Goal: Contribute content: Add original content to the website for others to see

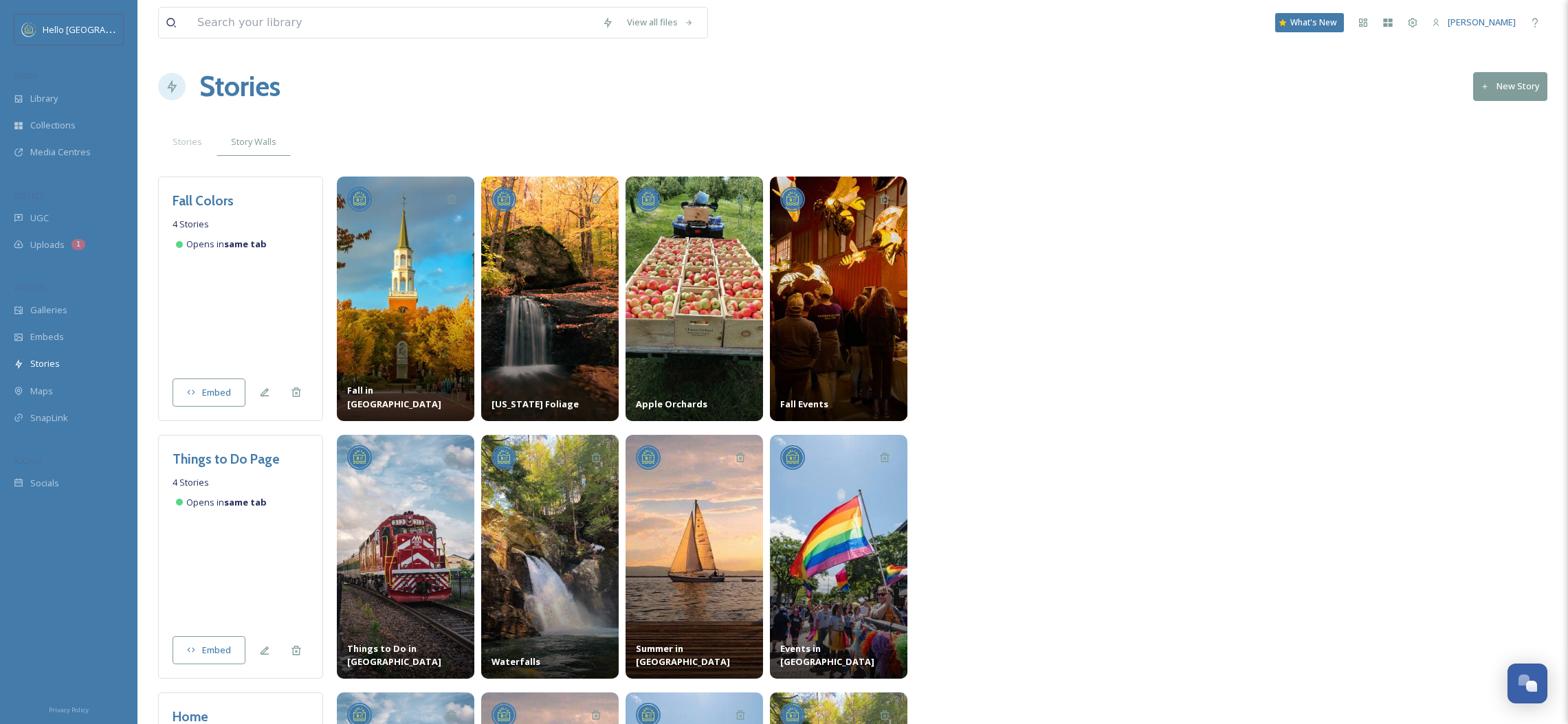
scroll to position [75, 0]
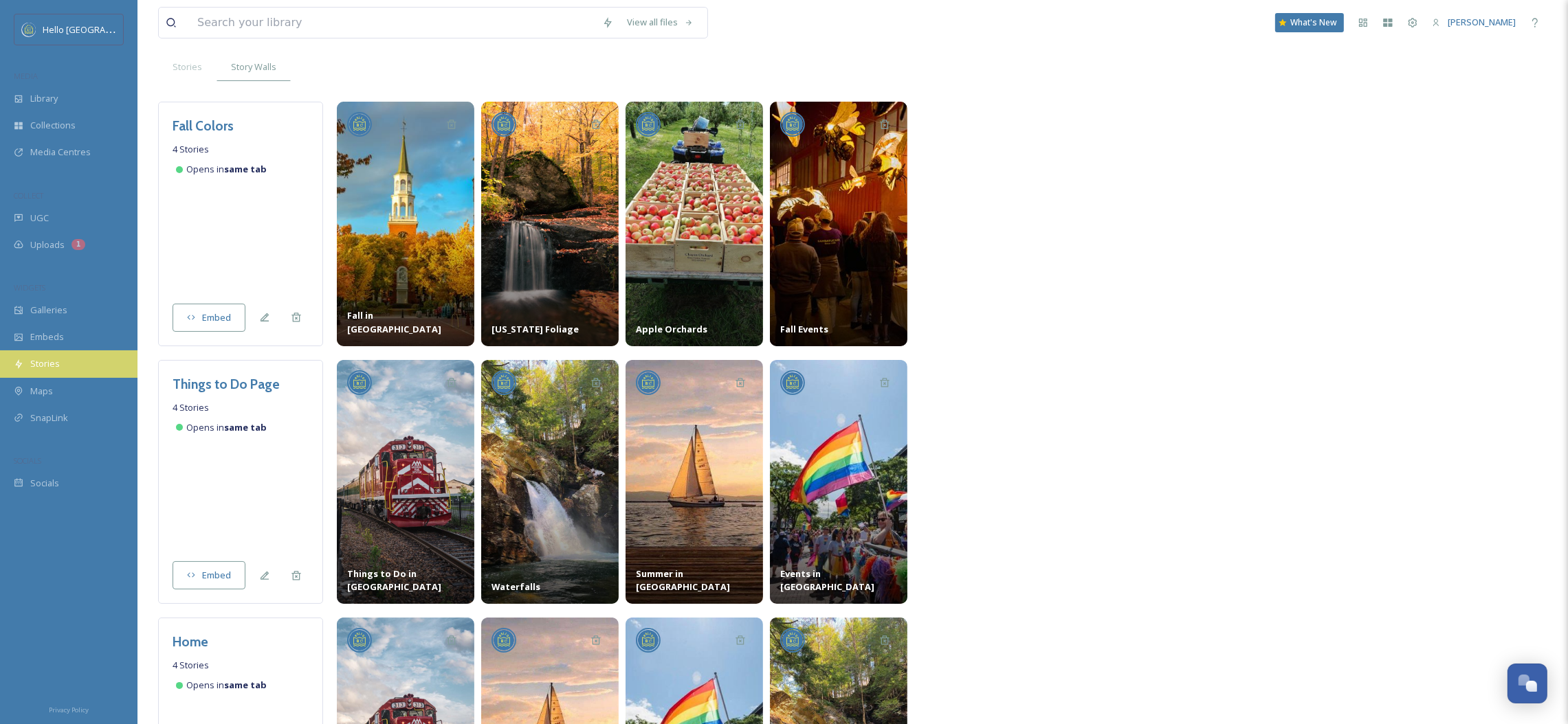
click at [51, 362] on span "Stories" at bounding box center [45, 364] width 29 height 13
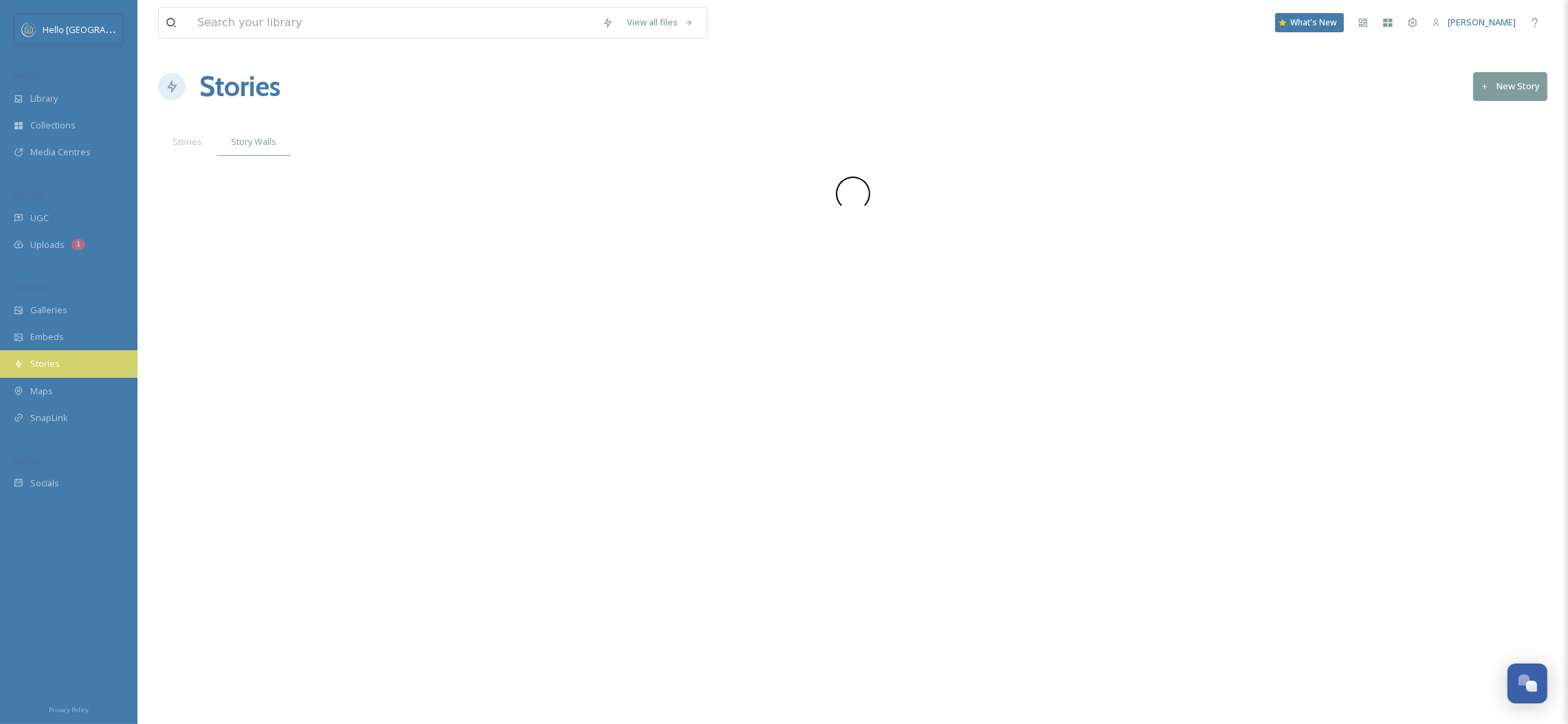
scroll to position [0, 0]
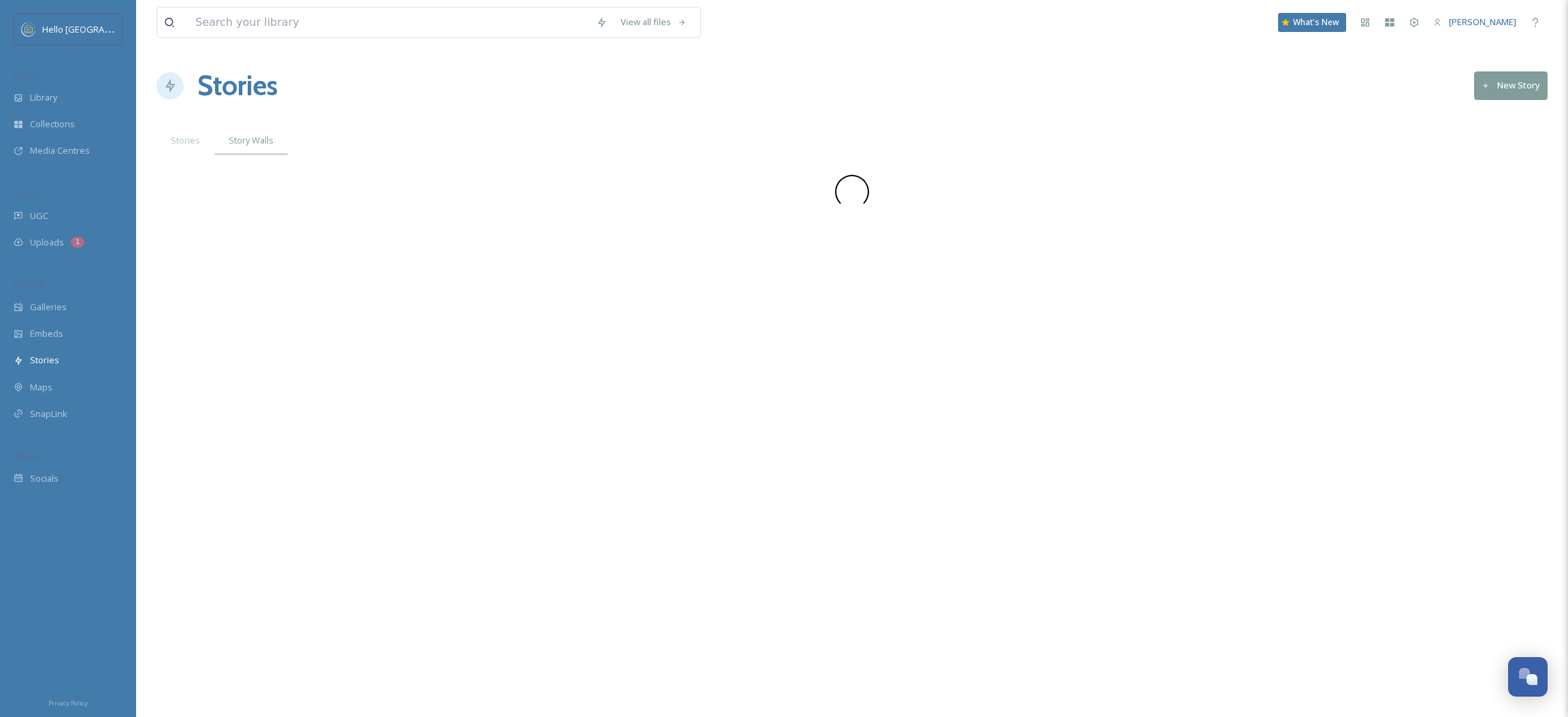
click at [1518, 92] on button "New Story" at bounding box center [1511, 85] width 73 height 28
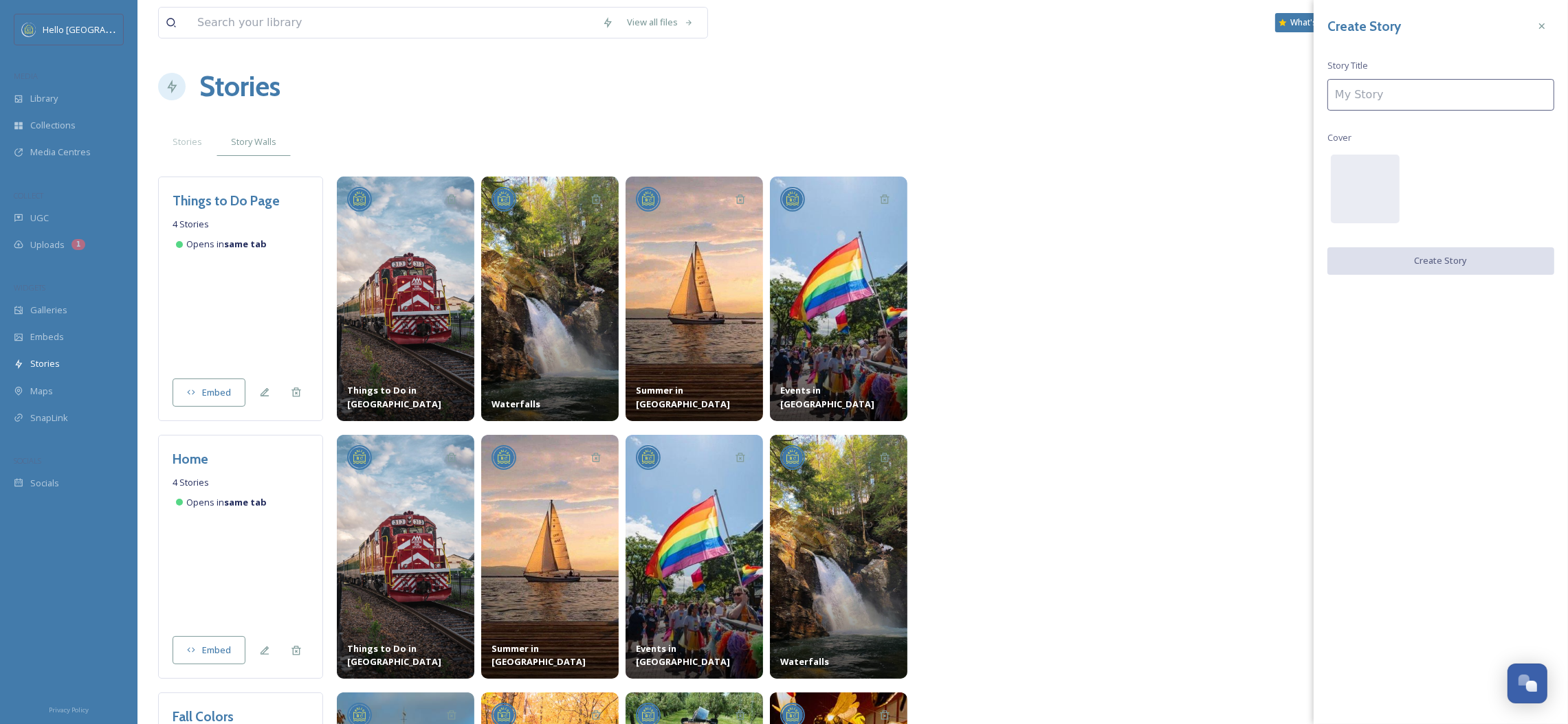
click at [1489, 105] on input at bounding box center [1441, 95] width 227 height 31
type input "Hiking"
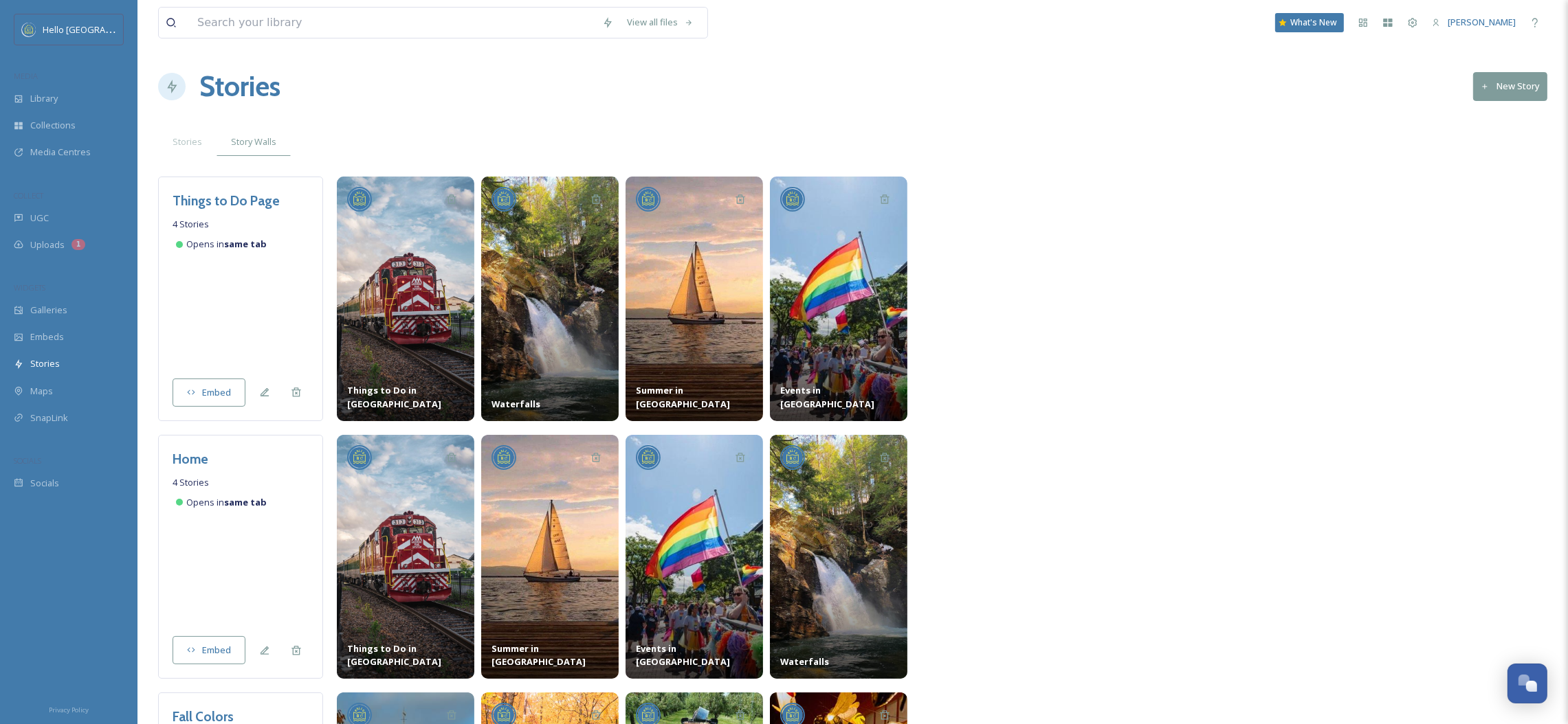
click at [280, 89] on h1 "Stories" at bounding box center [241, 87] width 81 height 42
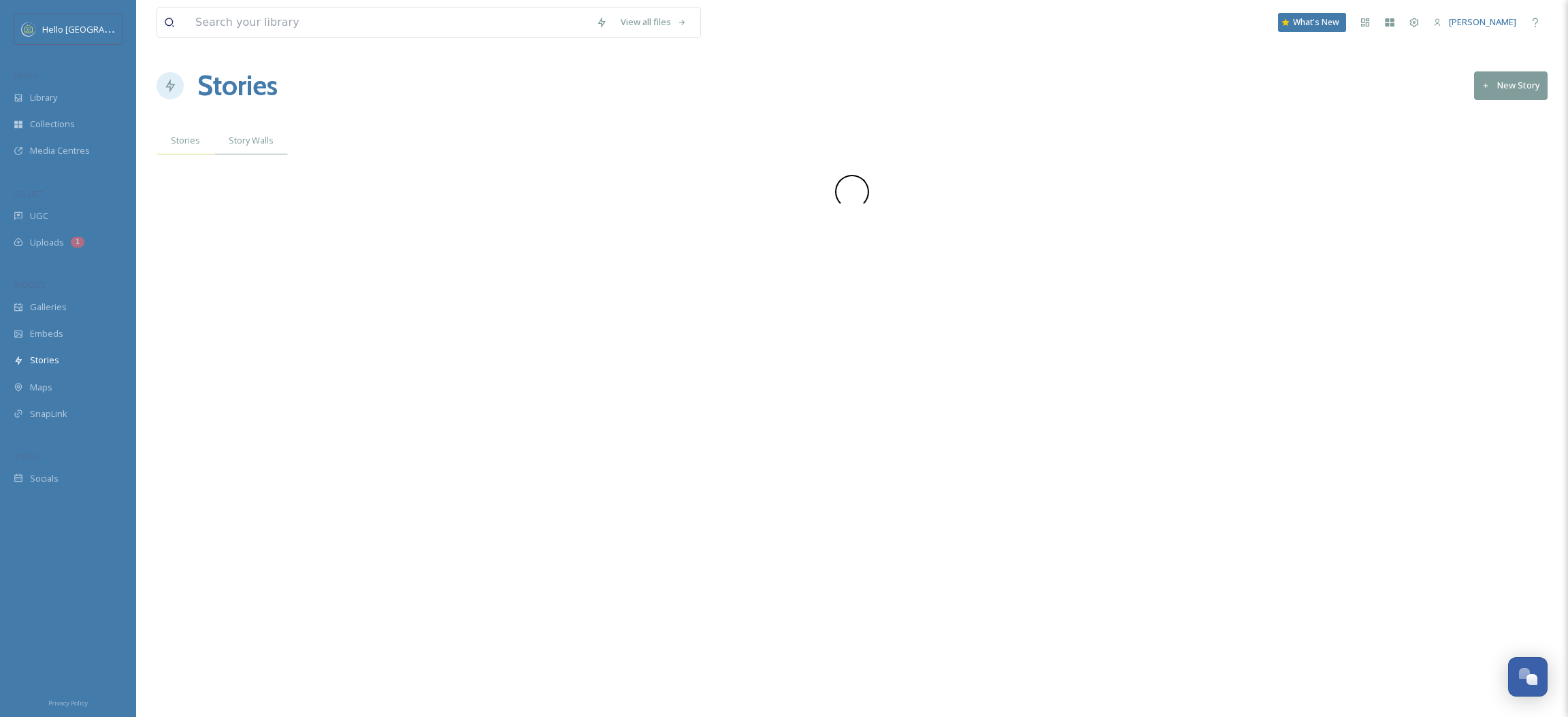
click at [176, 150] on div "Stories" at bounding box center [186, 141] width 58 height 28
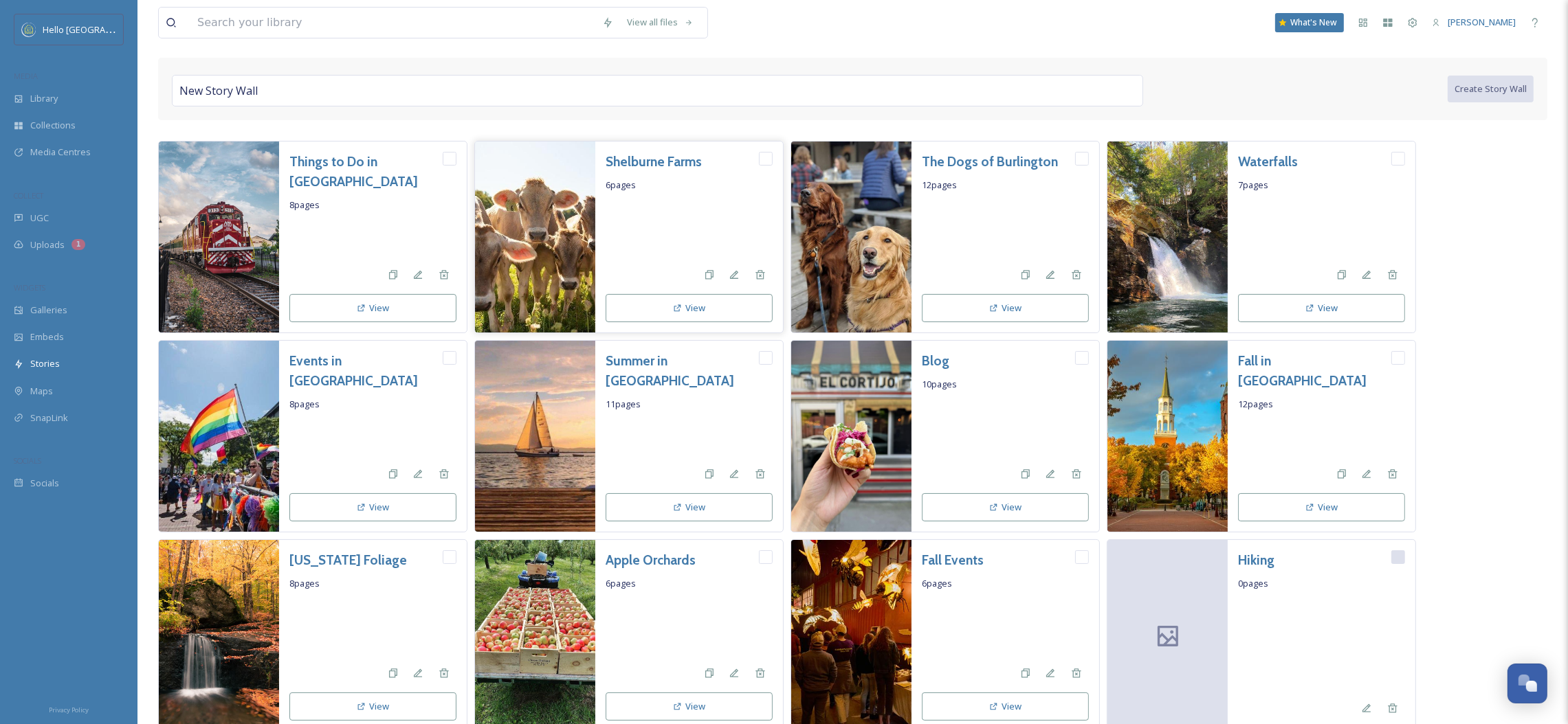
scroll to position [182, 0]
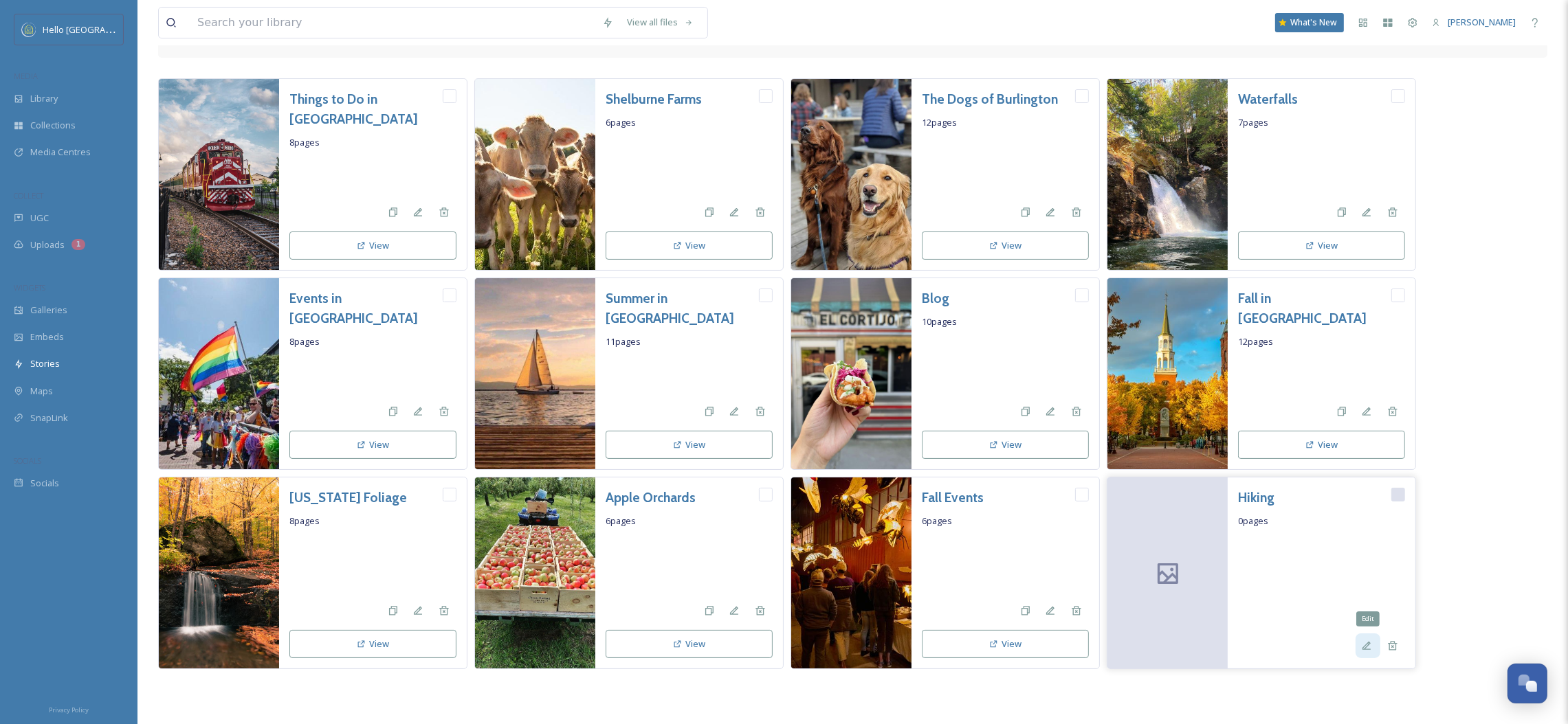
click at [1363, 645] on icon at bounding box center [1367, 646] width 11 height 11
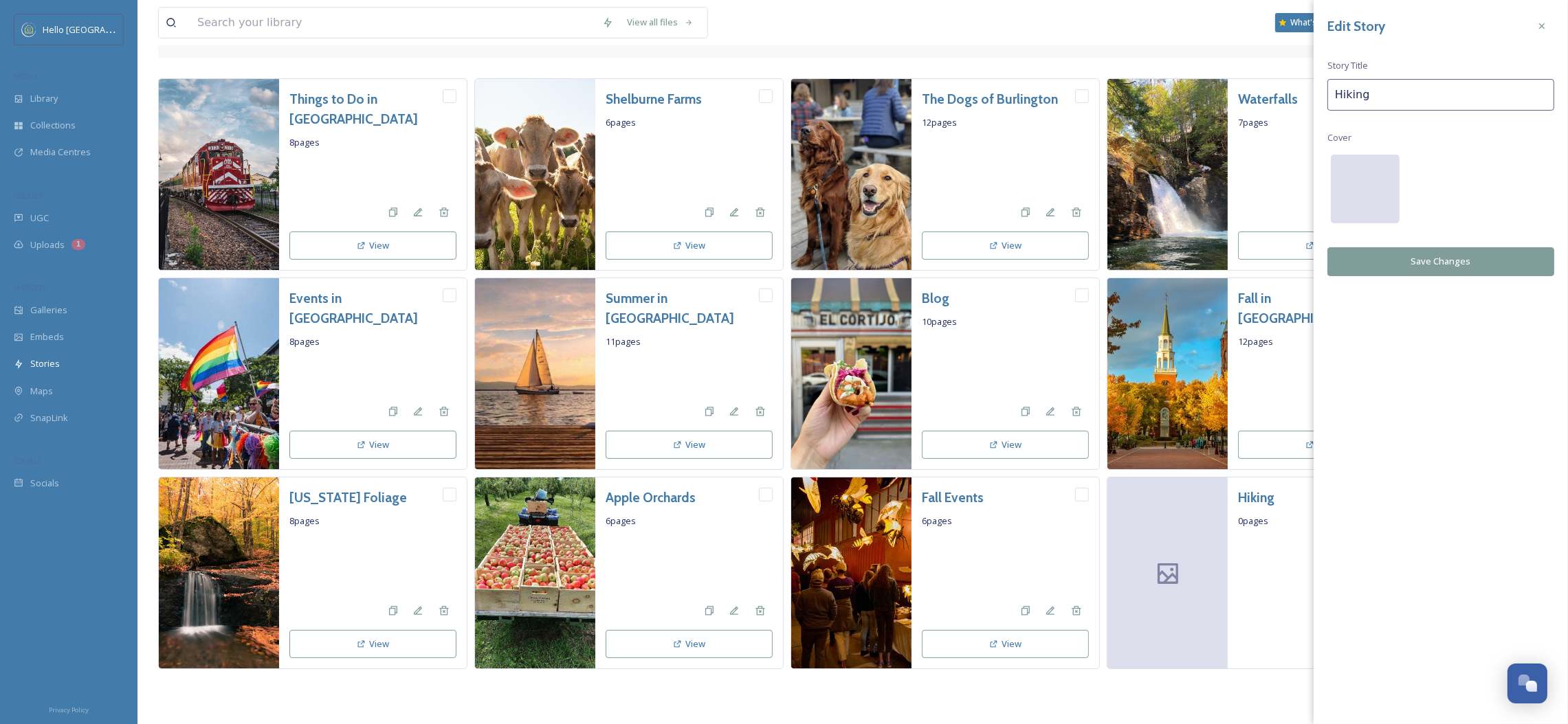
click at [1372, 185] on div at bounding box center [1365, 188] width 69 height 69
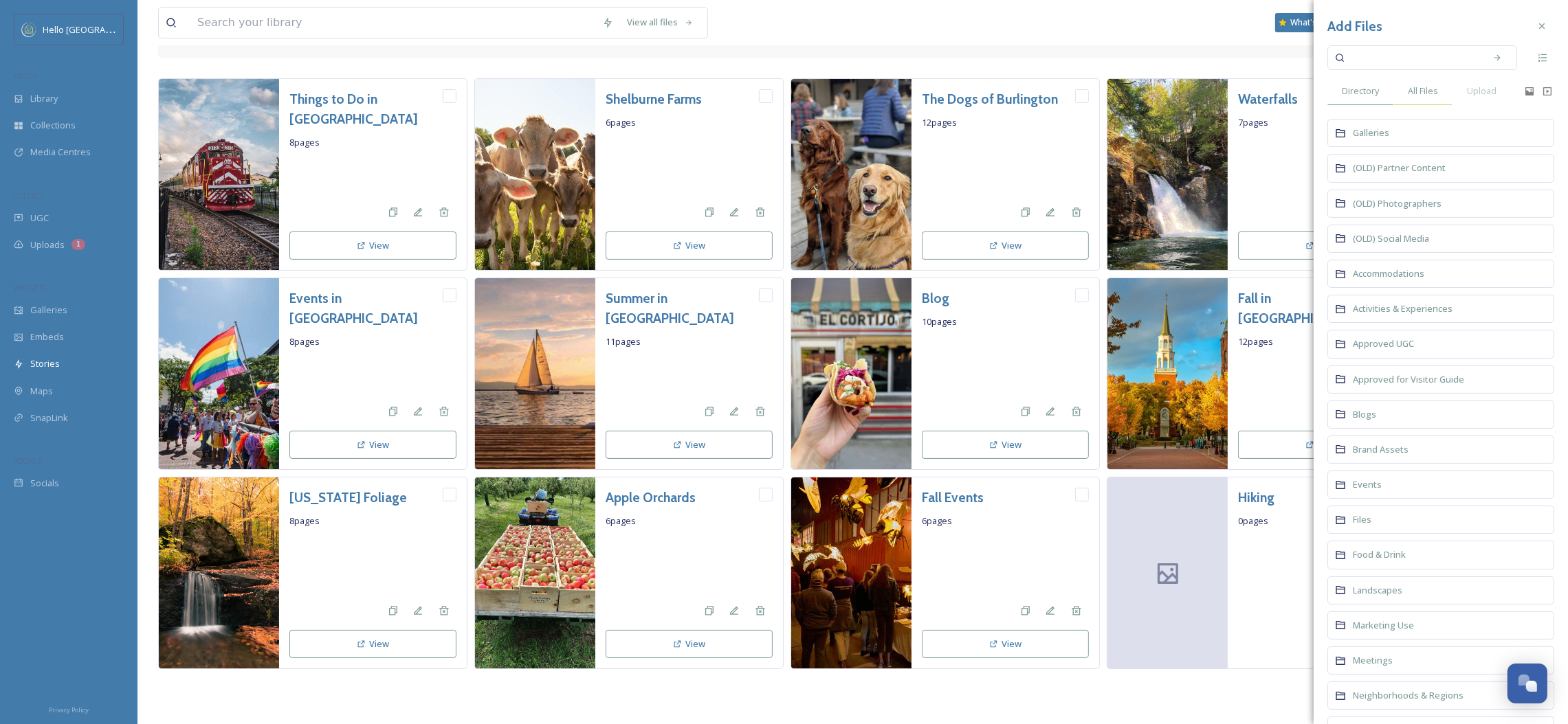
click at [1428, 95] on span "All Files" at bounding box center [1423, 91] width 30 height 13
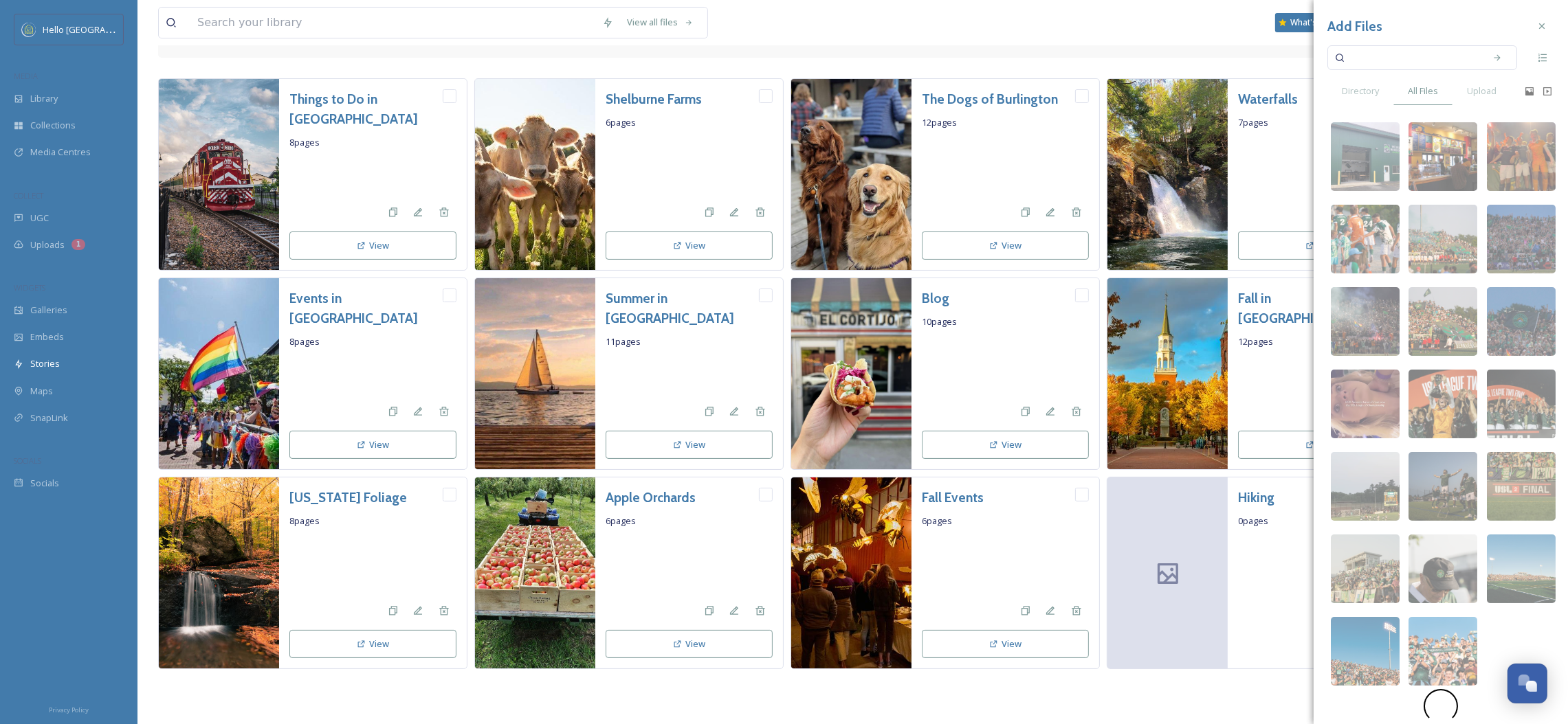
click at [1403, 62] on input at bounding box center [1413, 58] width 130 height 30
type input "h"
click at [1359, 105] on div "Directory" at bounding box center [1361, 91] width 66 height 28
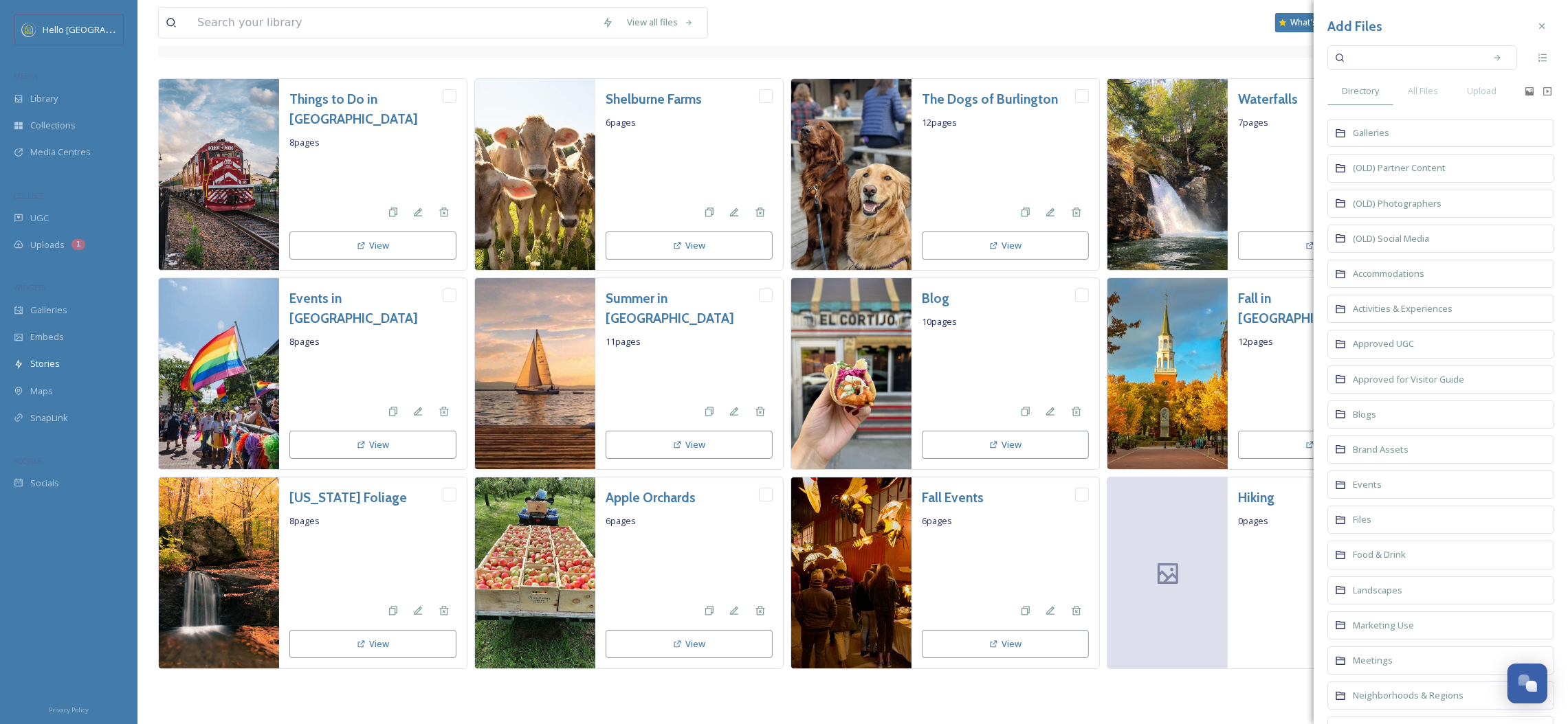
click at [1377, 51] on input at bounding box center [1413, 58] width 130 height 30
type input "hiking"
click at [1367, 388] on span "Events" at bounding box center [1367, 380] width 28 height 12
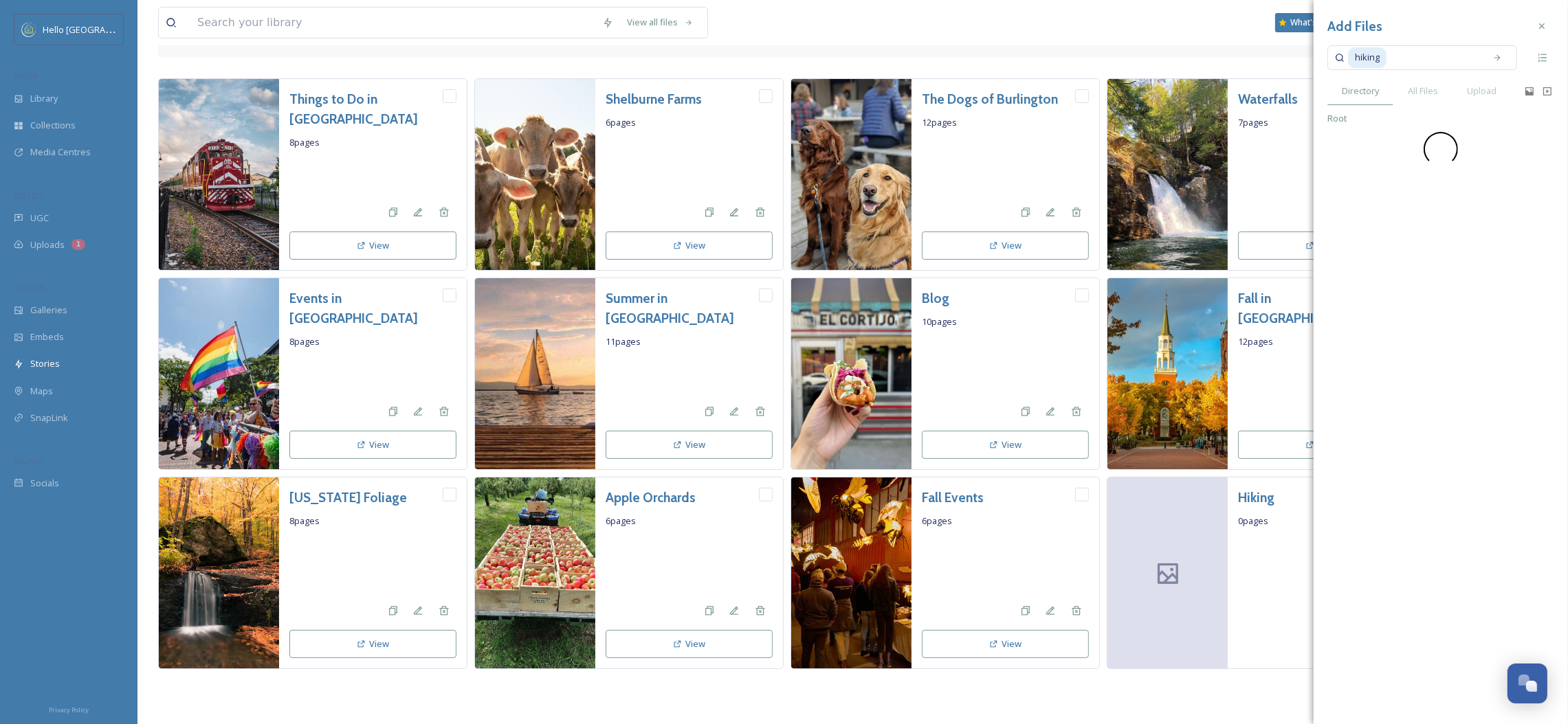
scroll to position [0, 0]
click at [1342, 124] on span "Root" at bounding box center [1337, 118] width 20 height 13
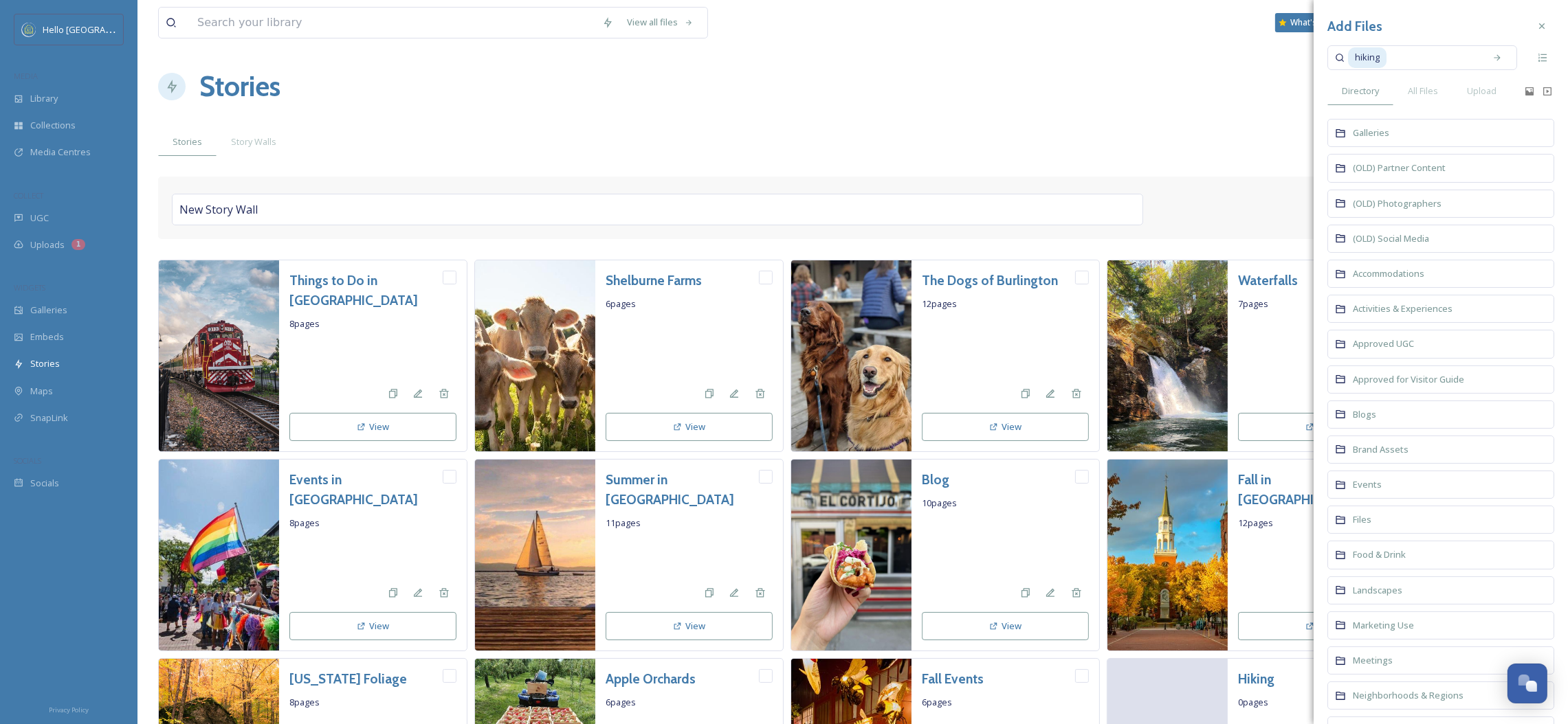
scroll to position [252, 0]
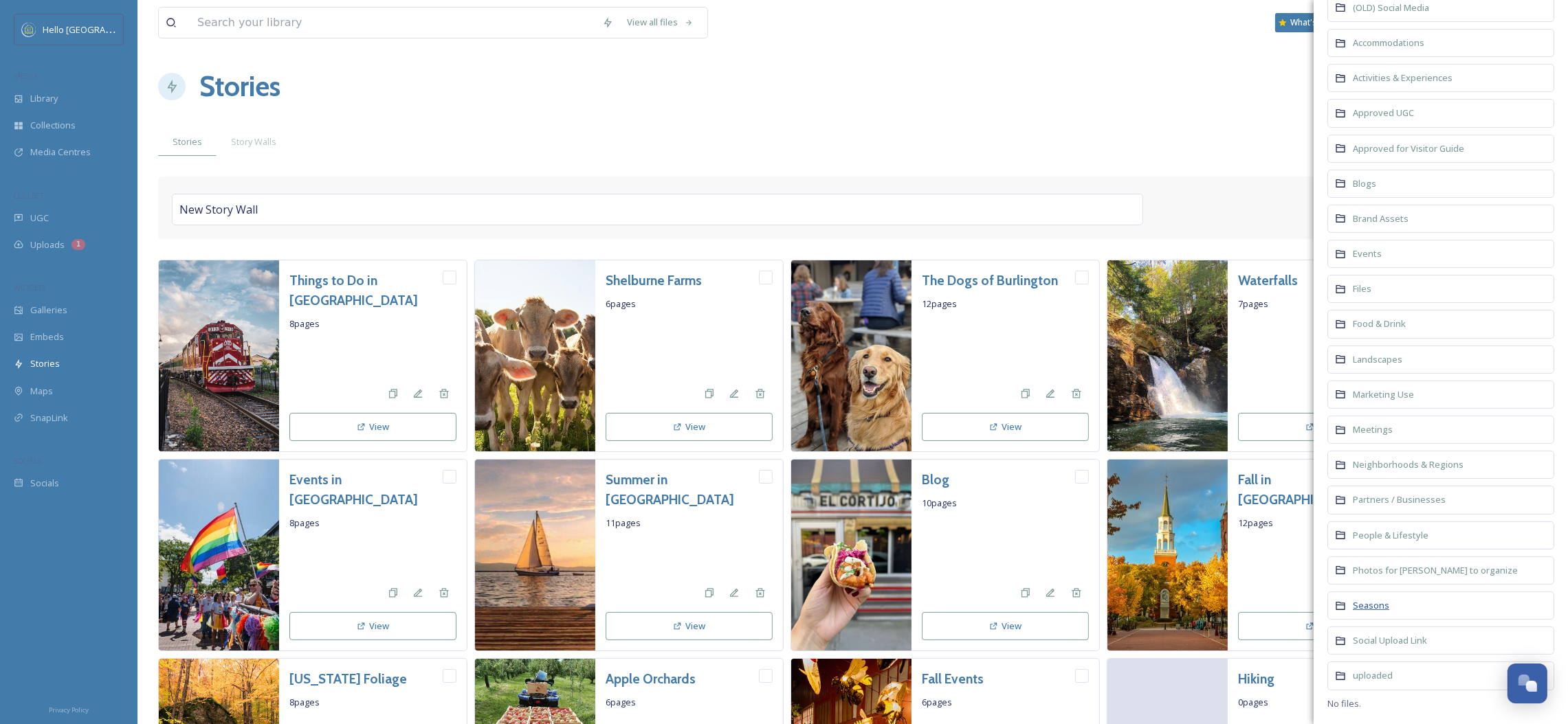
click at [1384, 606] on span "Seasons" at bounding box center [1371, 605] width 36 height 12
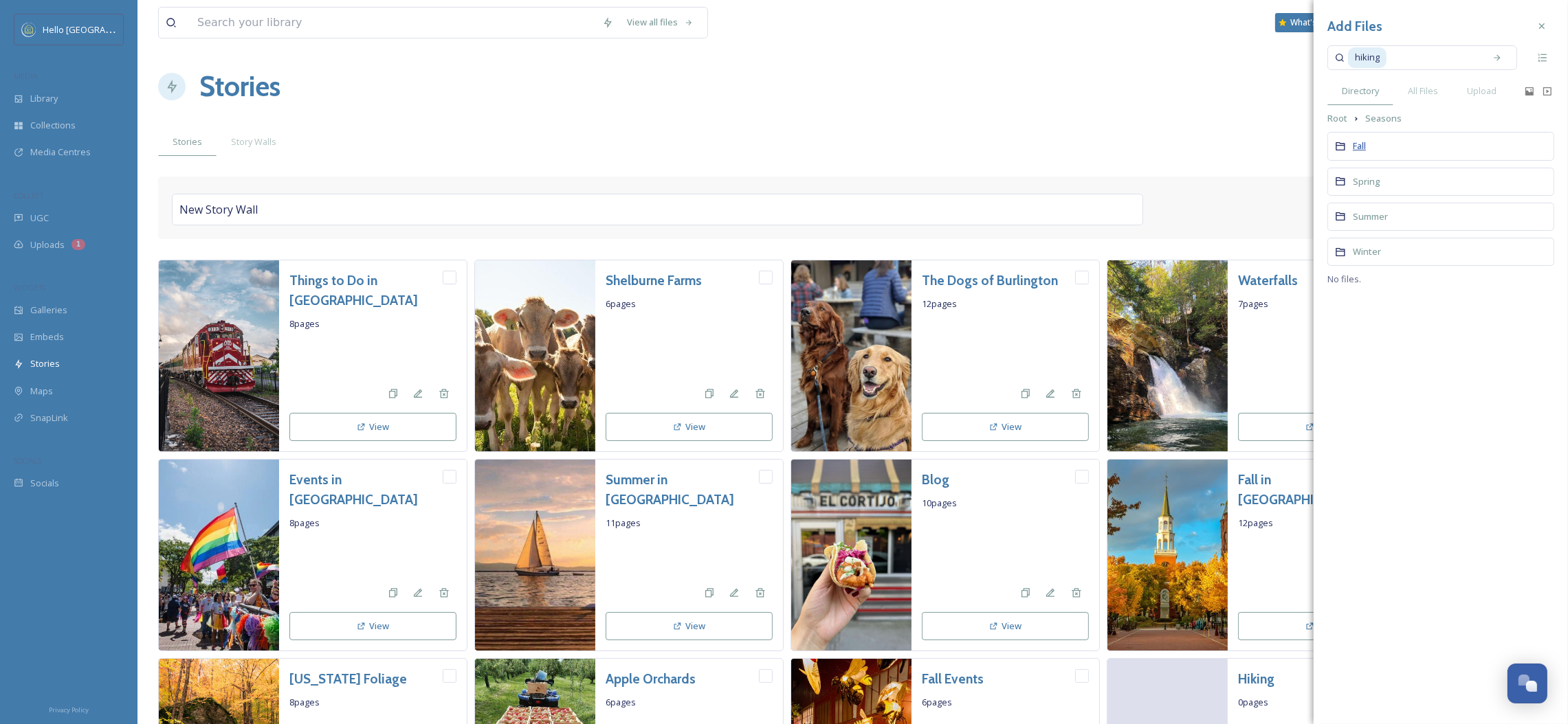
click at [1356, 139] on span "Fall" at bounding box center [1360, 146] width 13 height 13
click at [1369, 121] on span "Seasons" at bounding box center [1383, 118] width 36 height 13
click at [1344, 121] on span "Root" at bounding box center [1337, 118] width 20 height 13
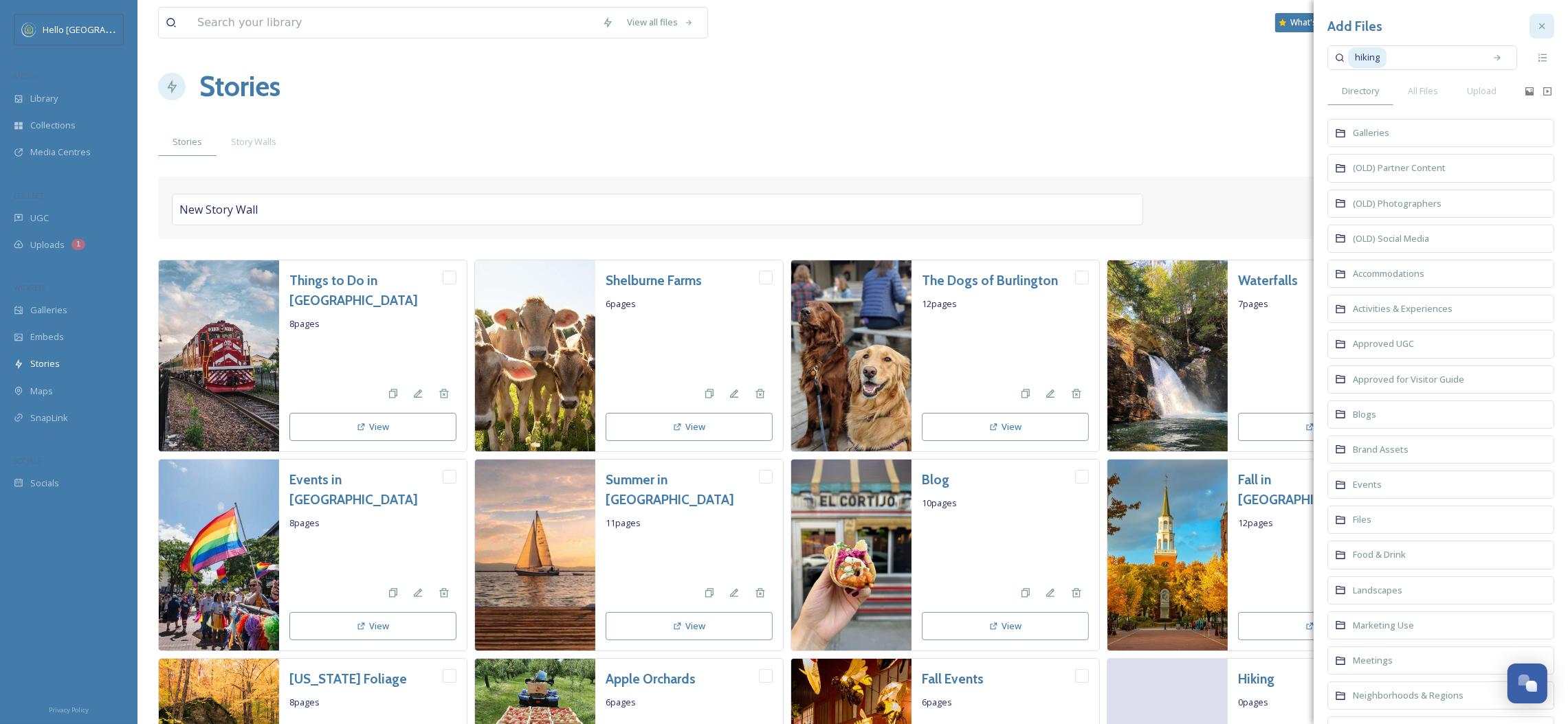
click at [1537, 31] on div at bounding box center [1542, 26] width 25 height 25
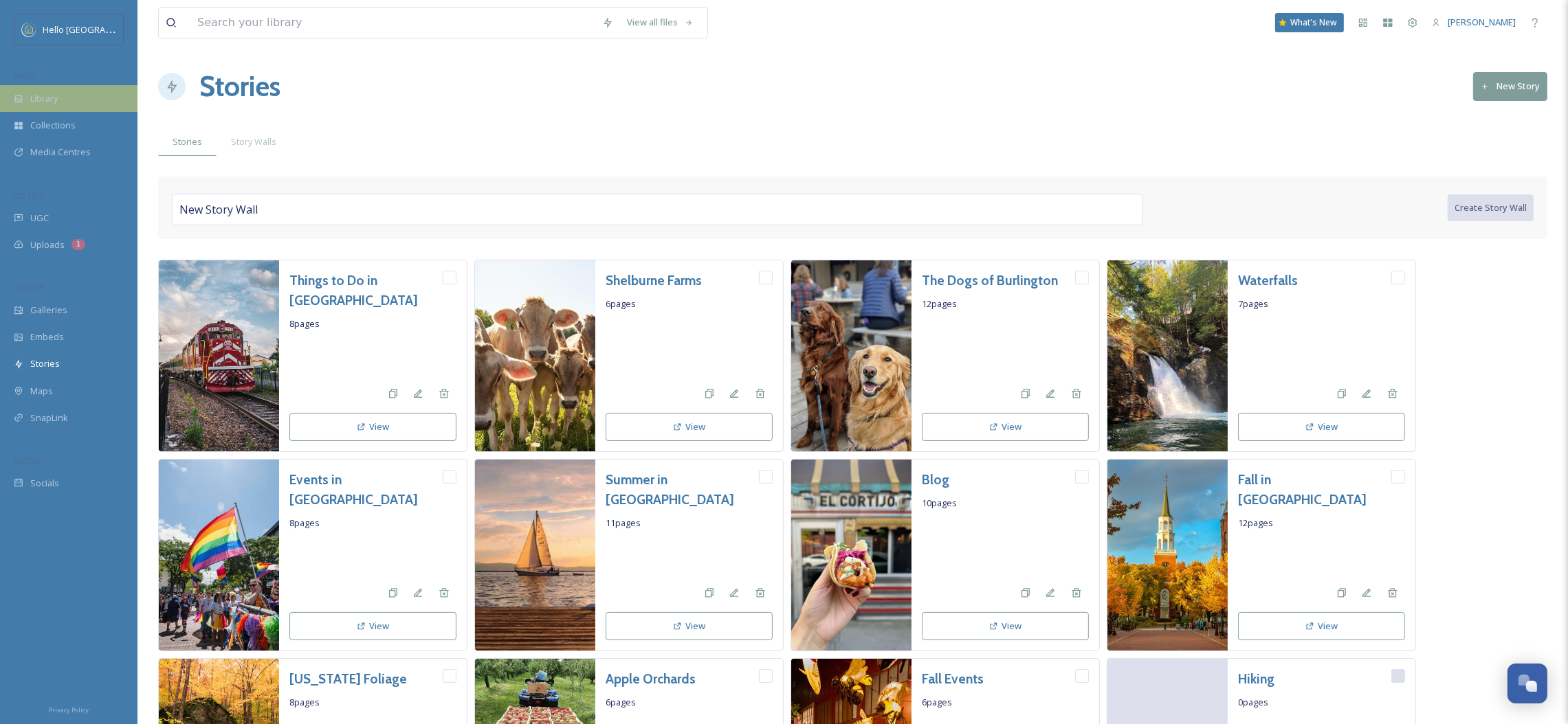
click at [46, 91] on div "Library" at bounding box center [68, 98] width 137 height 26
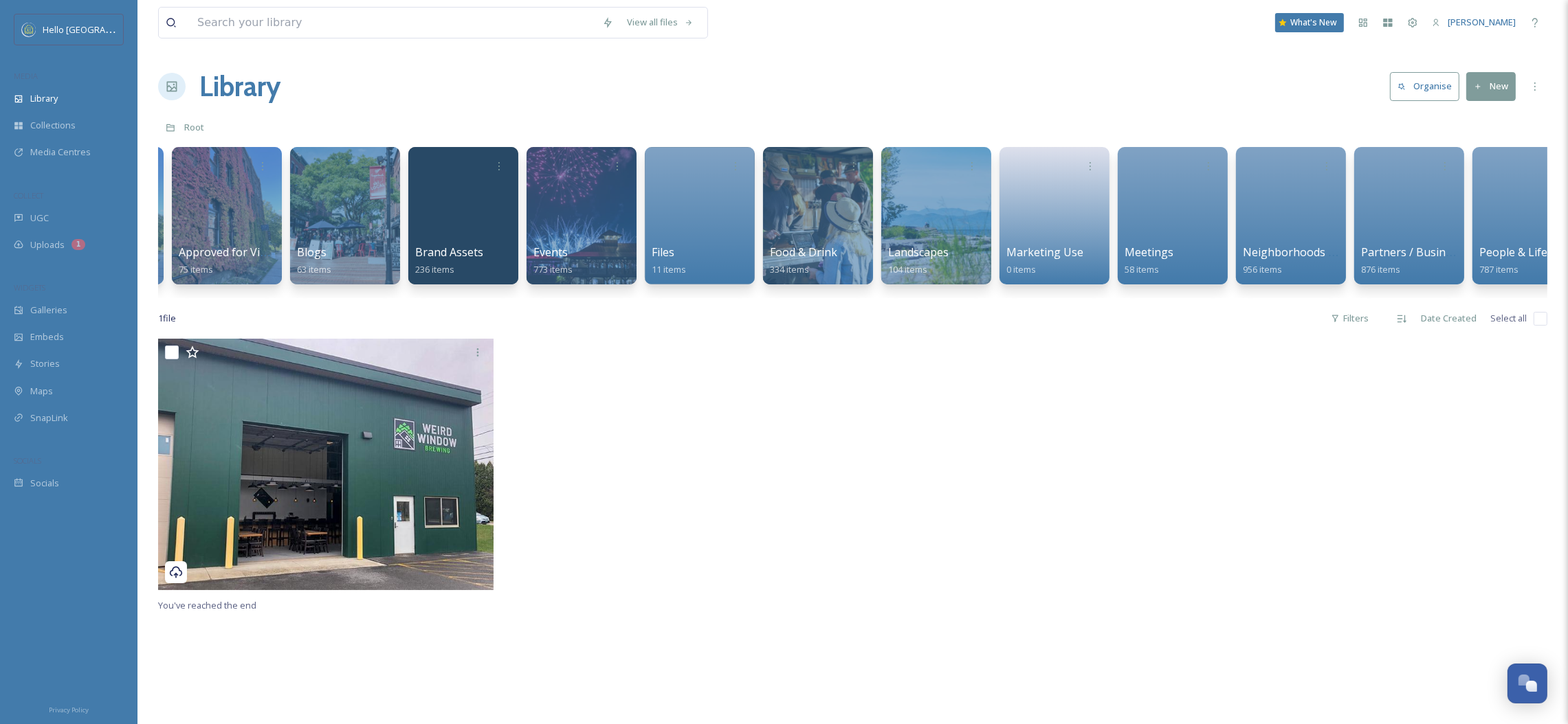
scroll to position [0, 1329]
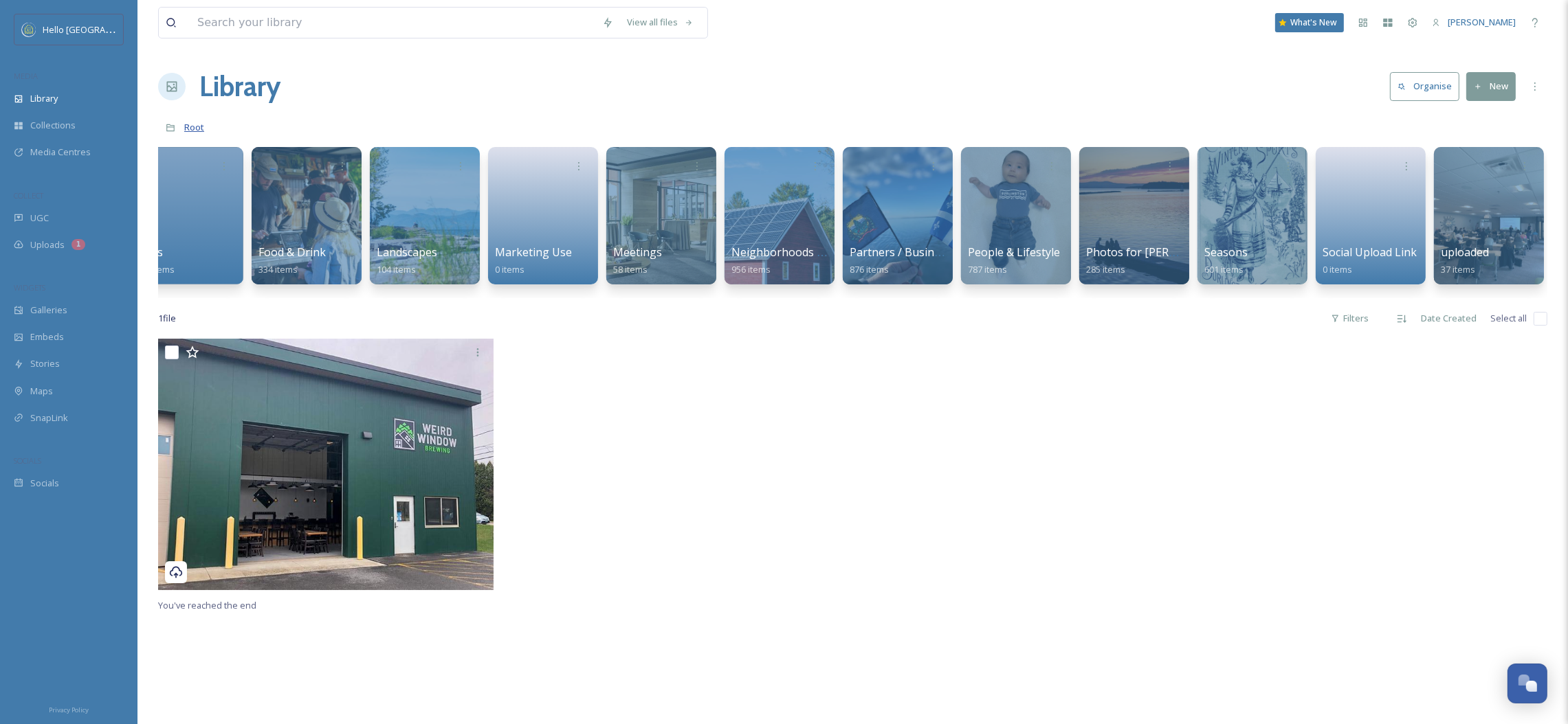
click at [191, 124] on span "Root" at bounding box center [194, 127] width 20 height 12
click at [1221, 222] on div at bounding box center [1252, 216] width 112 height 140
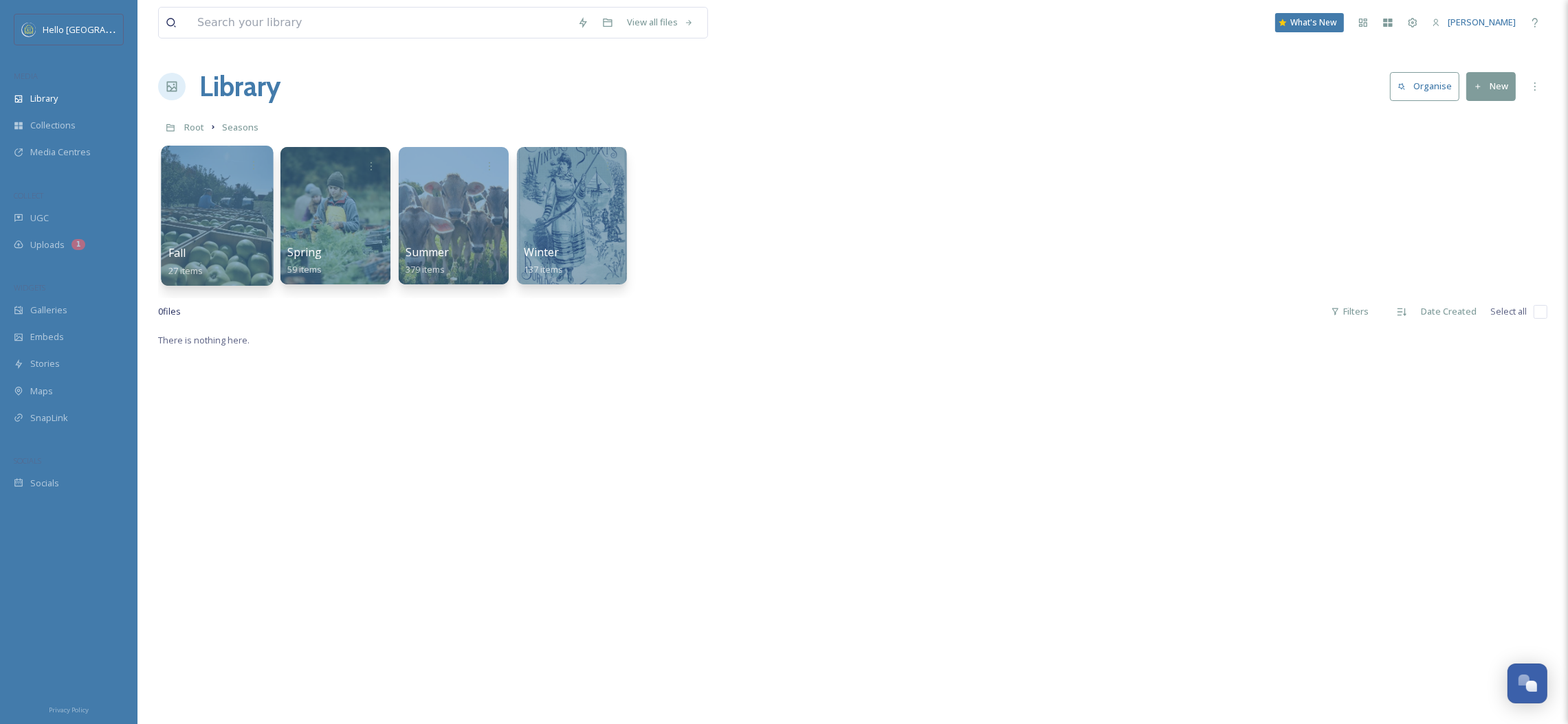
click at [230, 219] on div at bounding box center [217, 216] width 112 height 140
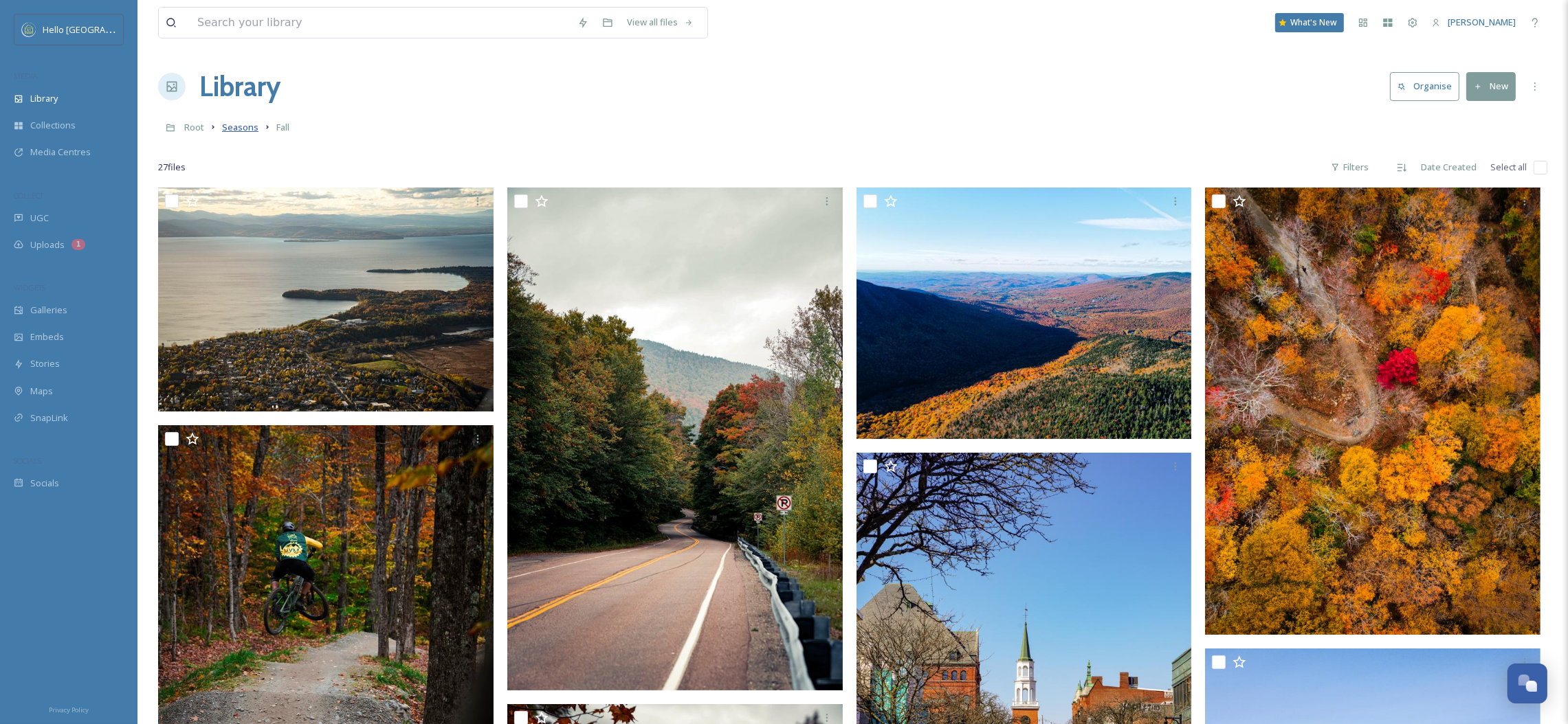
click at [229, 124] on span "Seasons" at bounding box center [241, 127] width 36 height 12
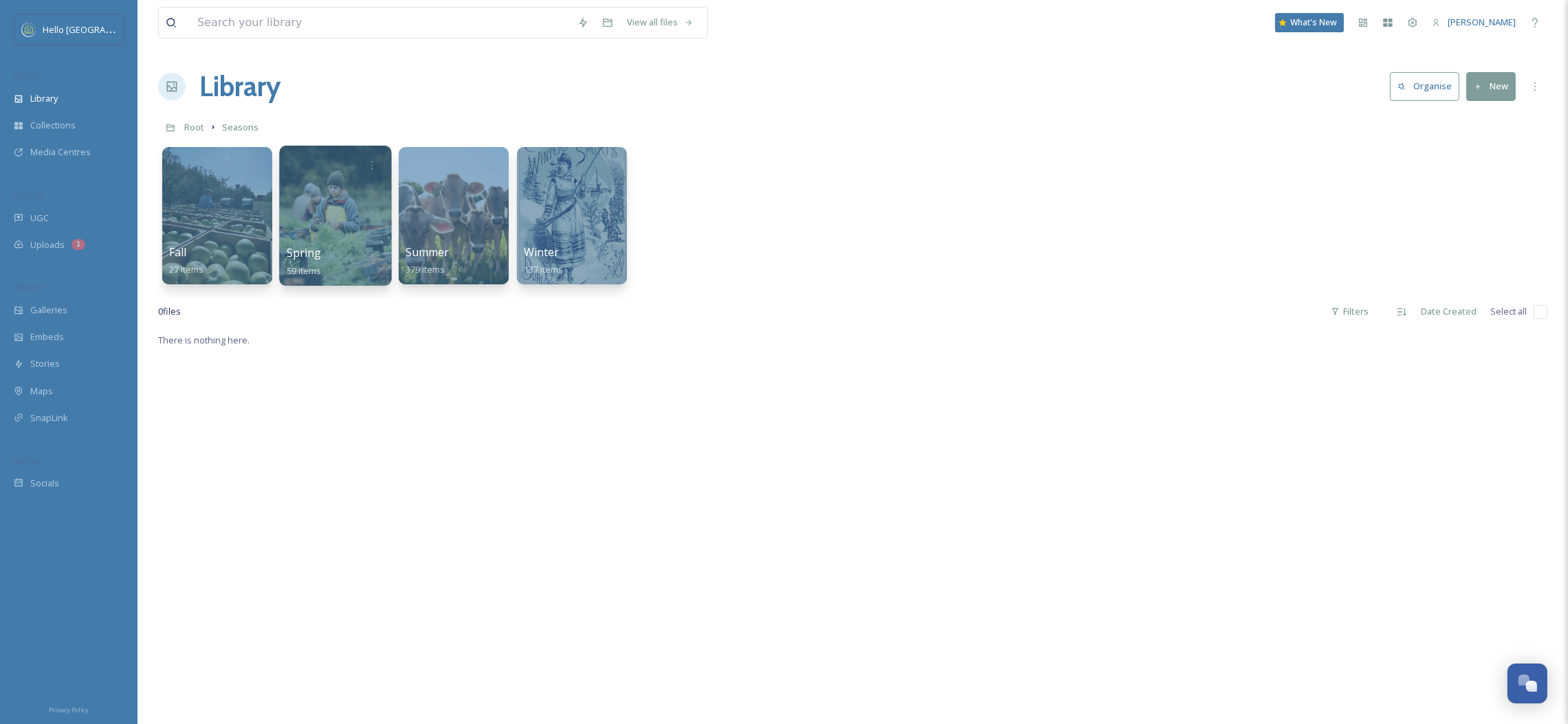
click at [296, 189] on div at bounding box center [335, 216] width 112 height 140
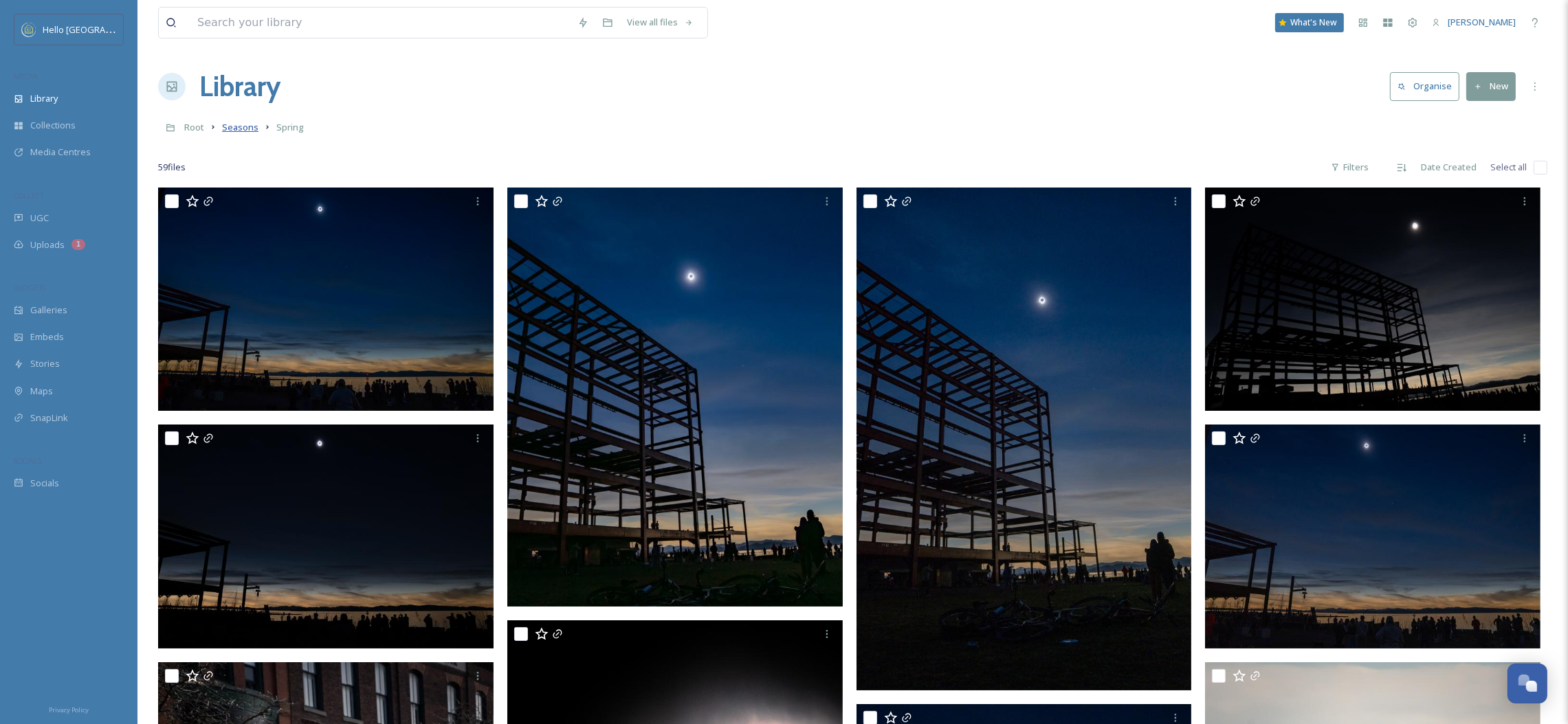
click at [240, 131] on span "Seasons" at bounding box center [241, 127] width 36 height 12
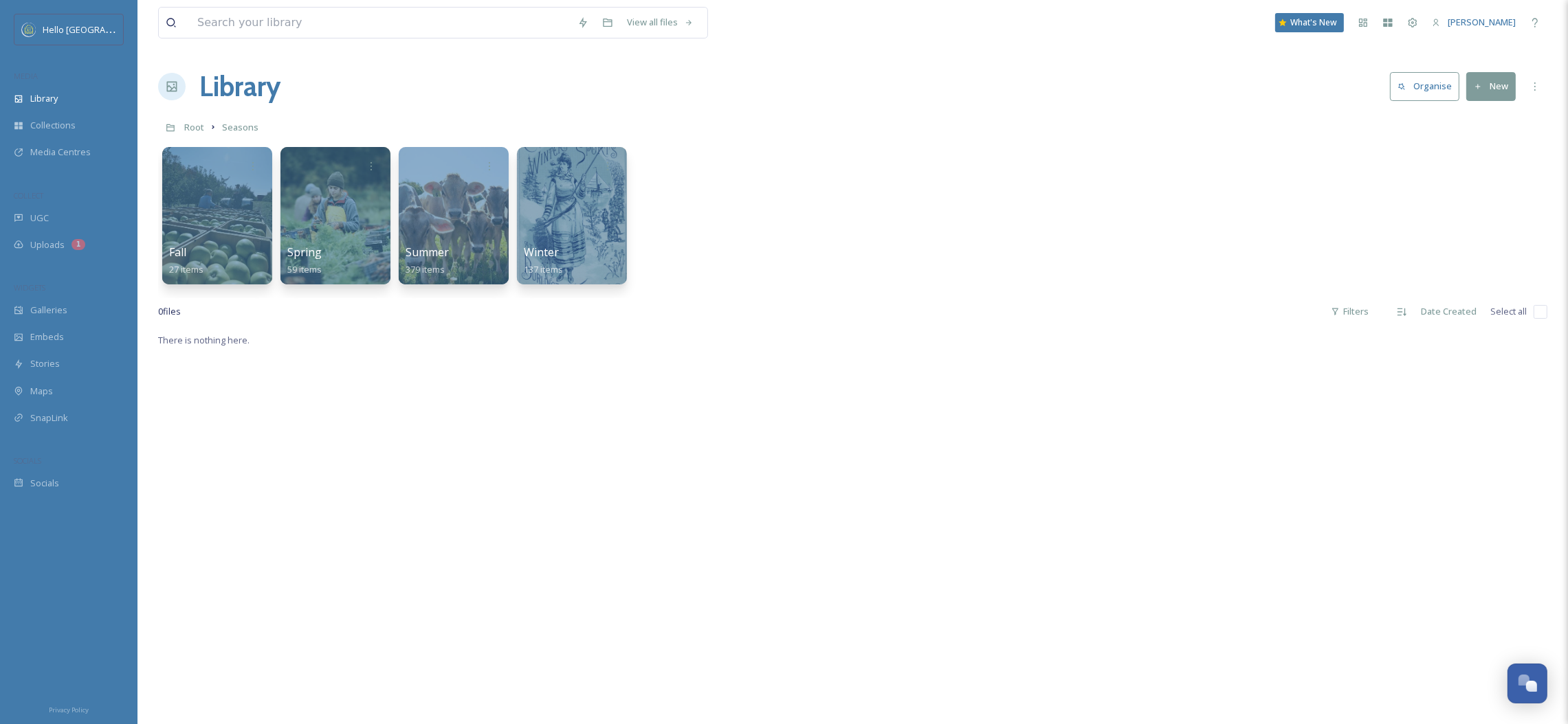
click at [194, 134] on link "Root" at bounding box center [194, 127] width 20 height 16
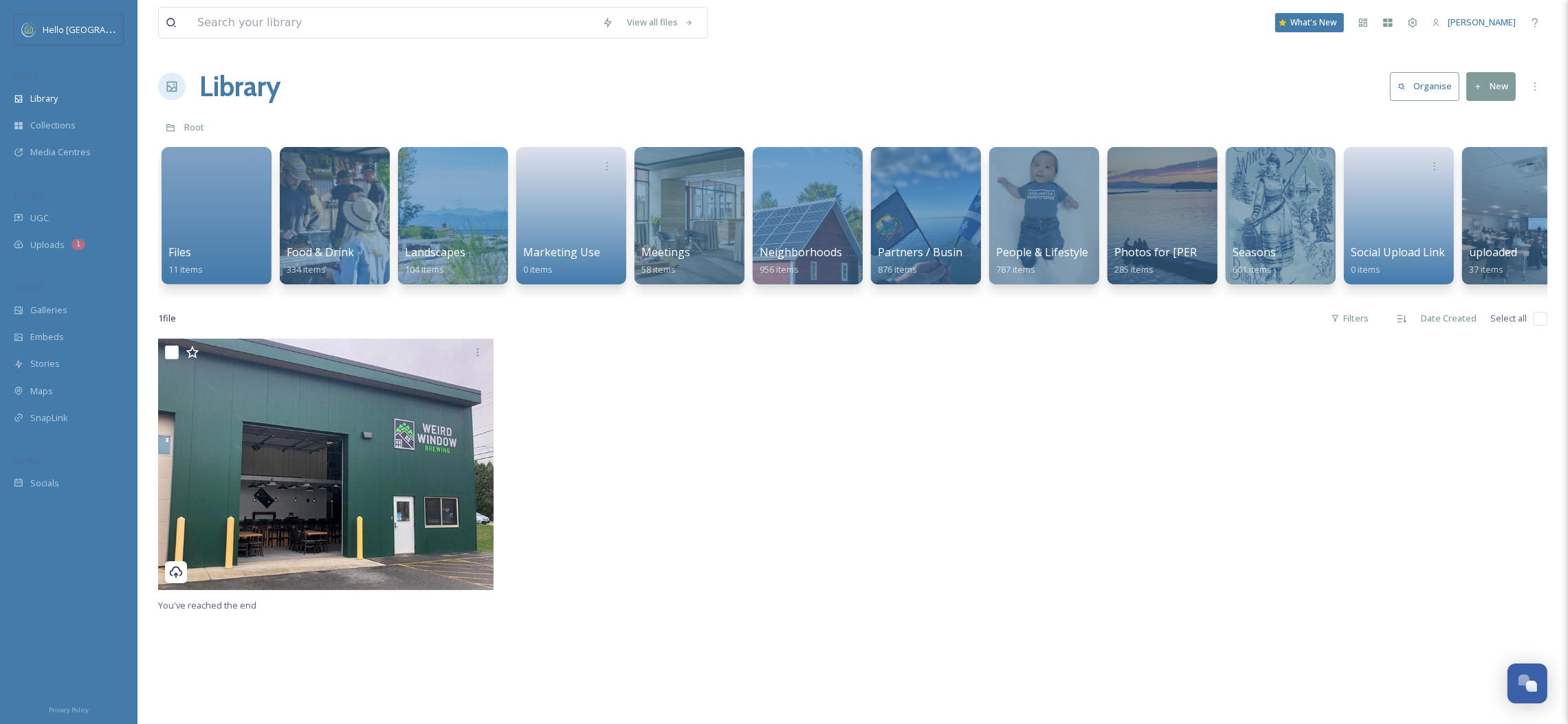
scroll to position [0, 1303]
click at [799, 196] on div at bounding box center [806, 216] width 112 height 140
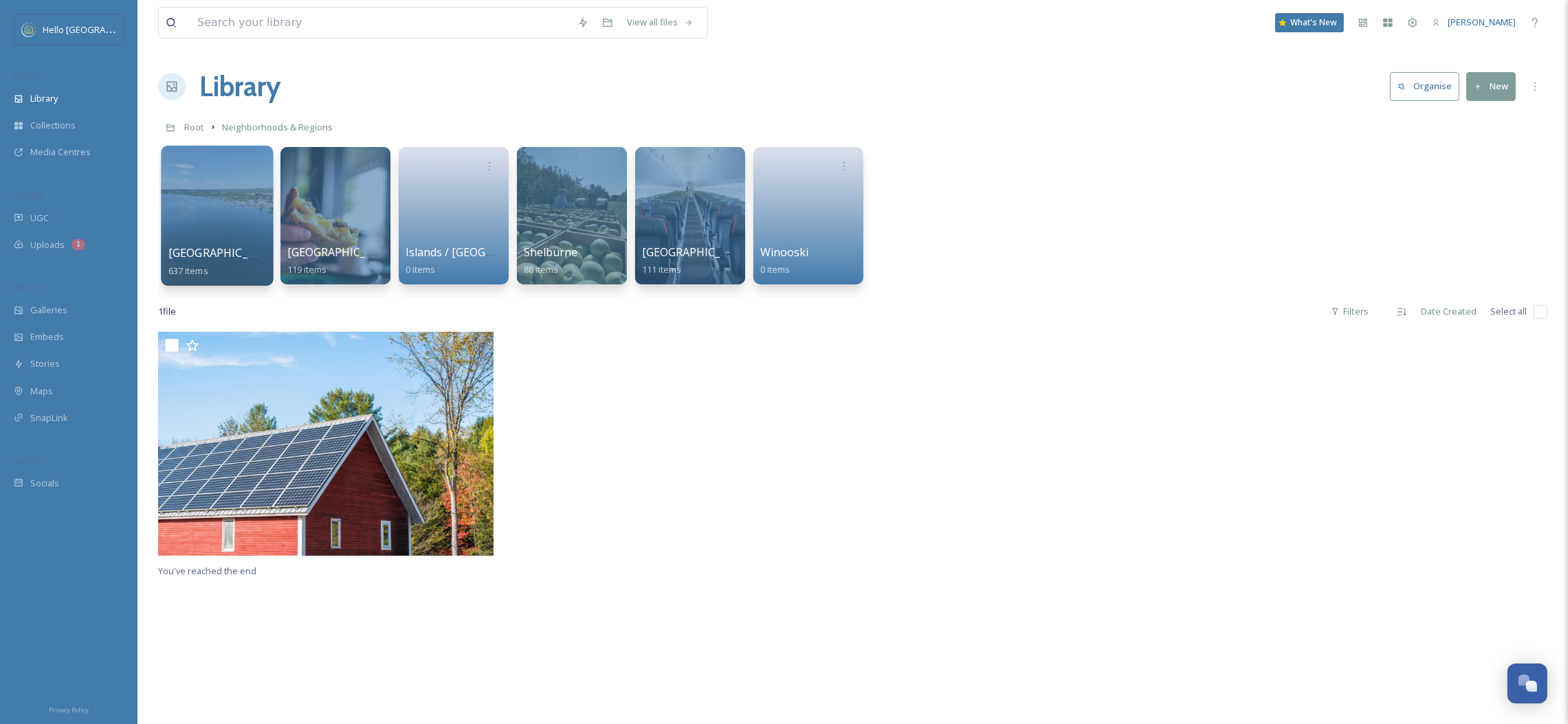
click at [236, 192] on div at bounding box center [217, 216] width 112 height 140
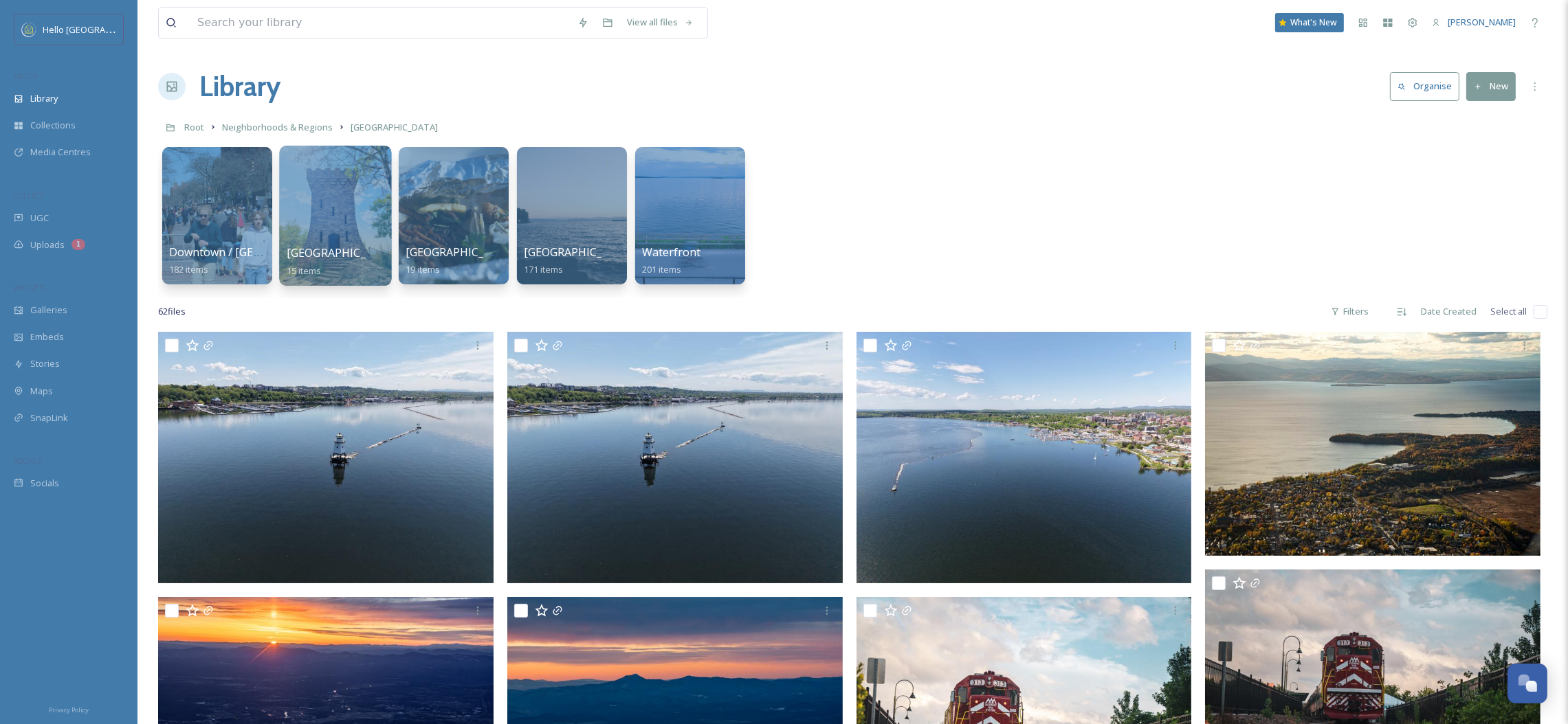
click at [328, 210] on div at bounding box center [335, 216] width 112 height 140
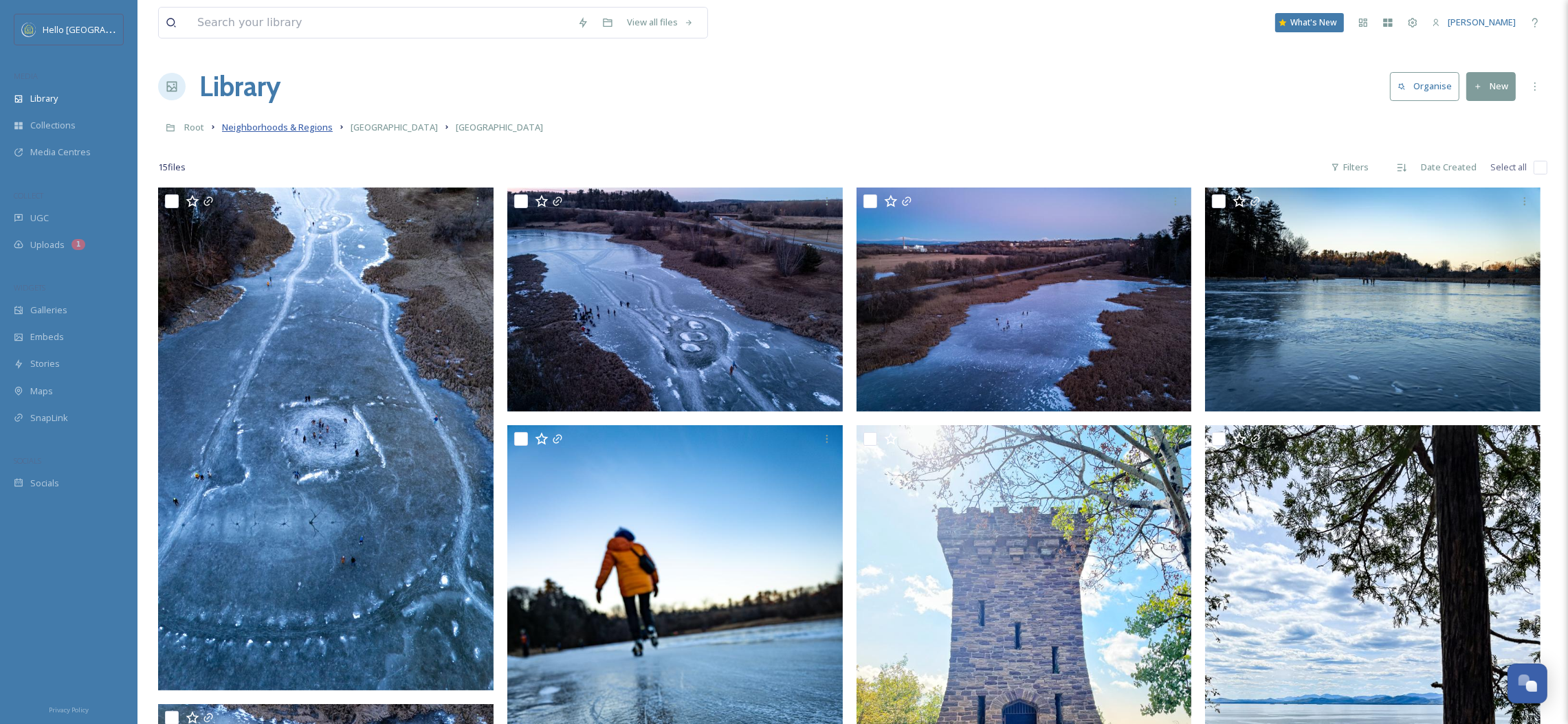
click at [300, 133] on span "Neighborhoods & Regions" at bounding box center [277, 127] width 111 height 12
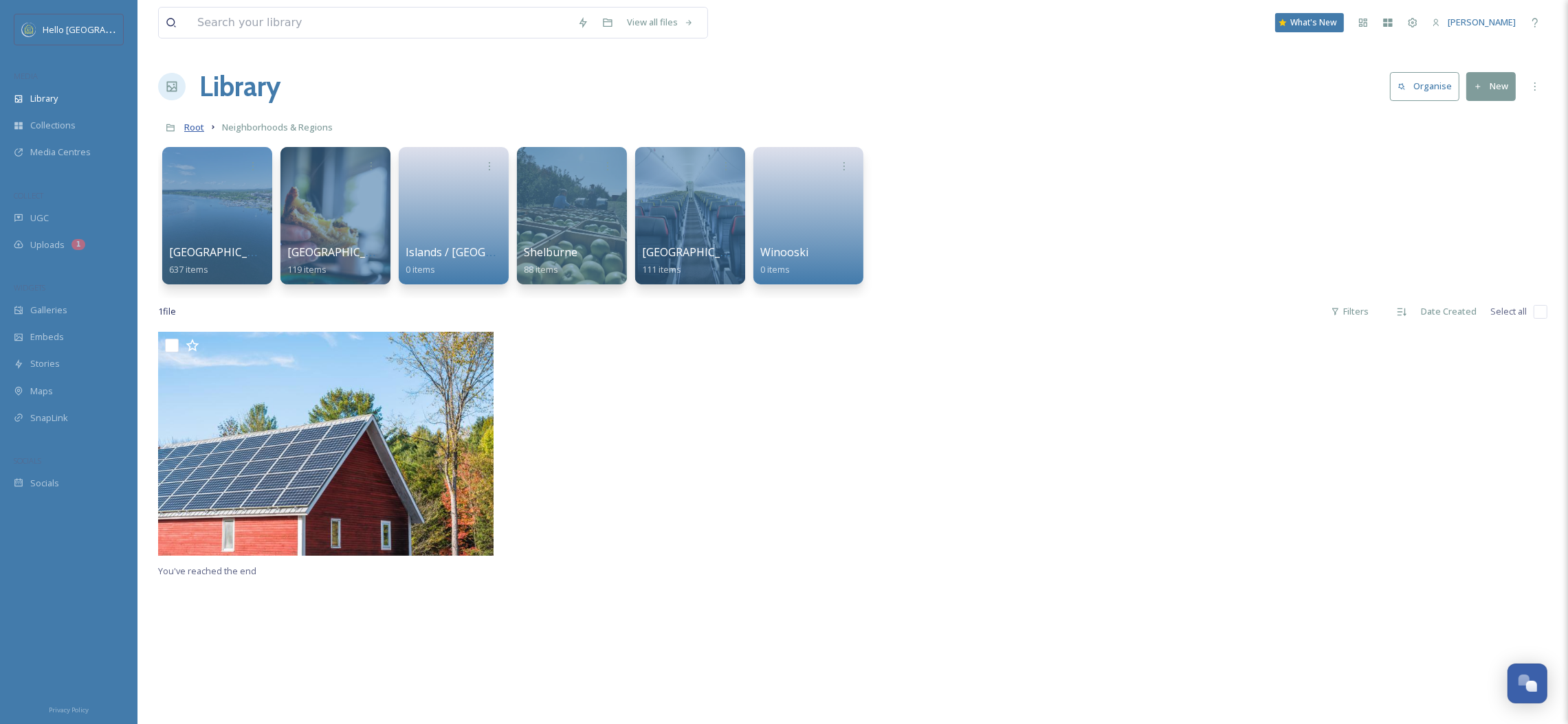
click at [202, 130] on span "Root" at bounding box center [194, 127] width 20 height 12
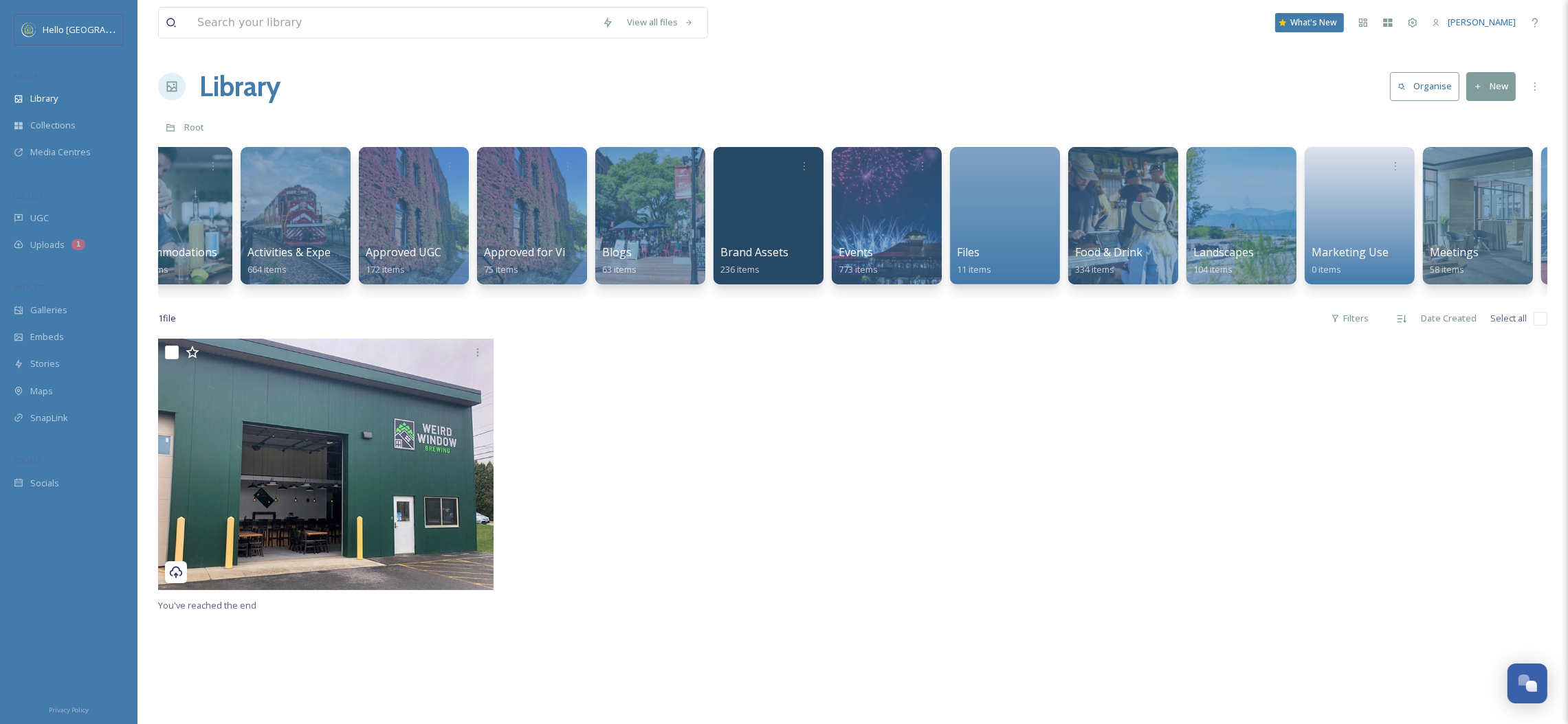
scroll to position [0, 516]
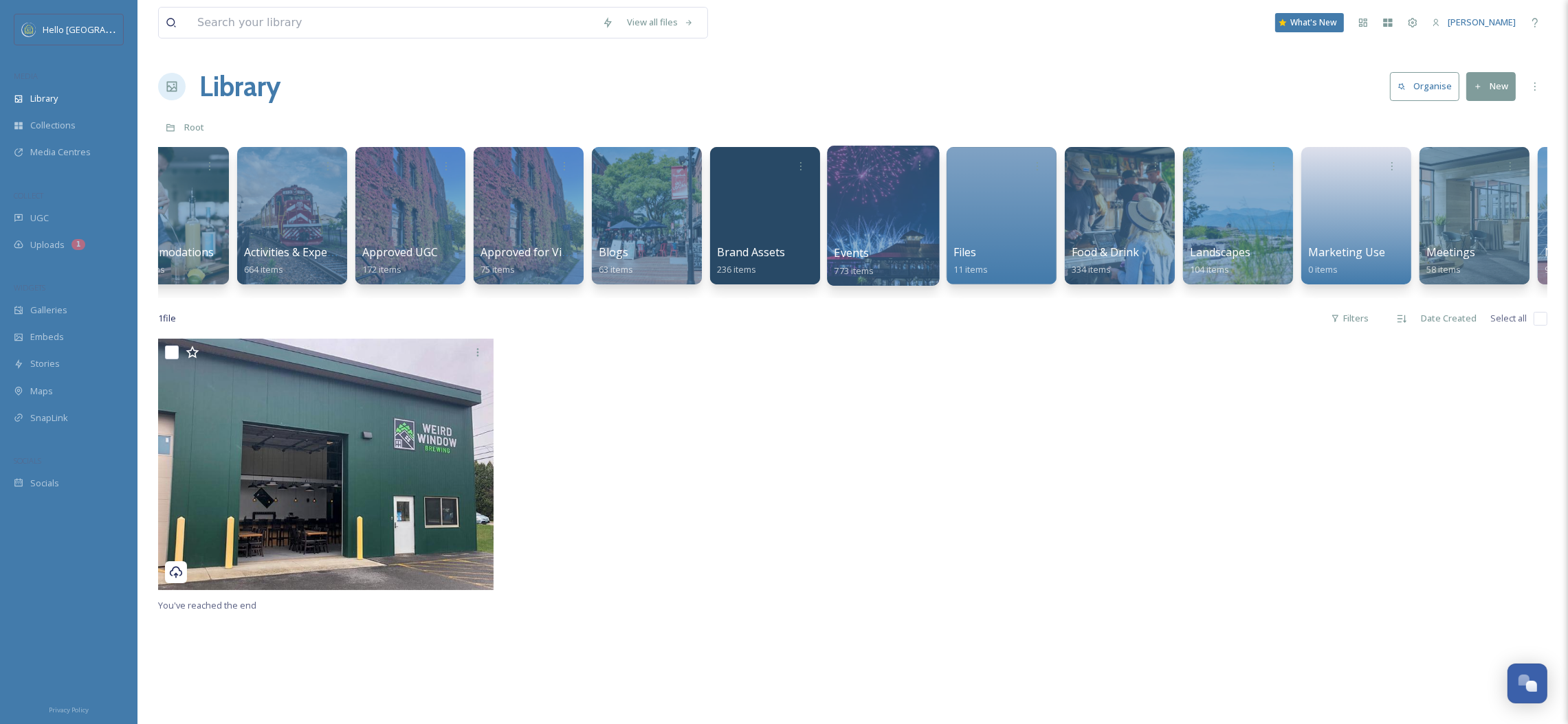
click at [882, 201] on div at bounding box center [883, 216] width 112 height 140
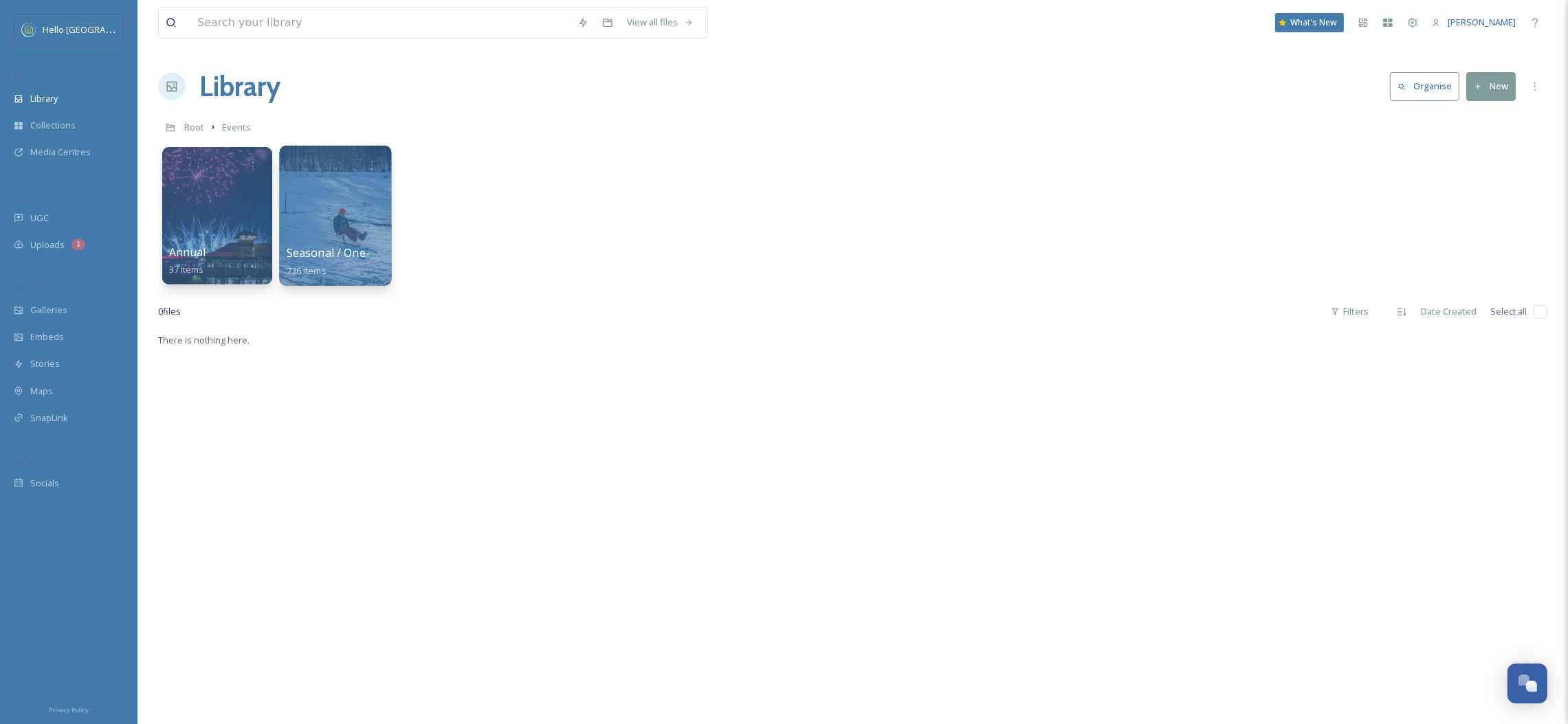
click at [347, 194] on div at bounding box center [335, 216] width 112 height 140
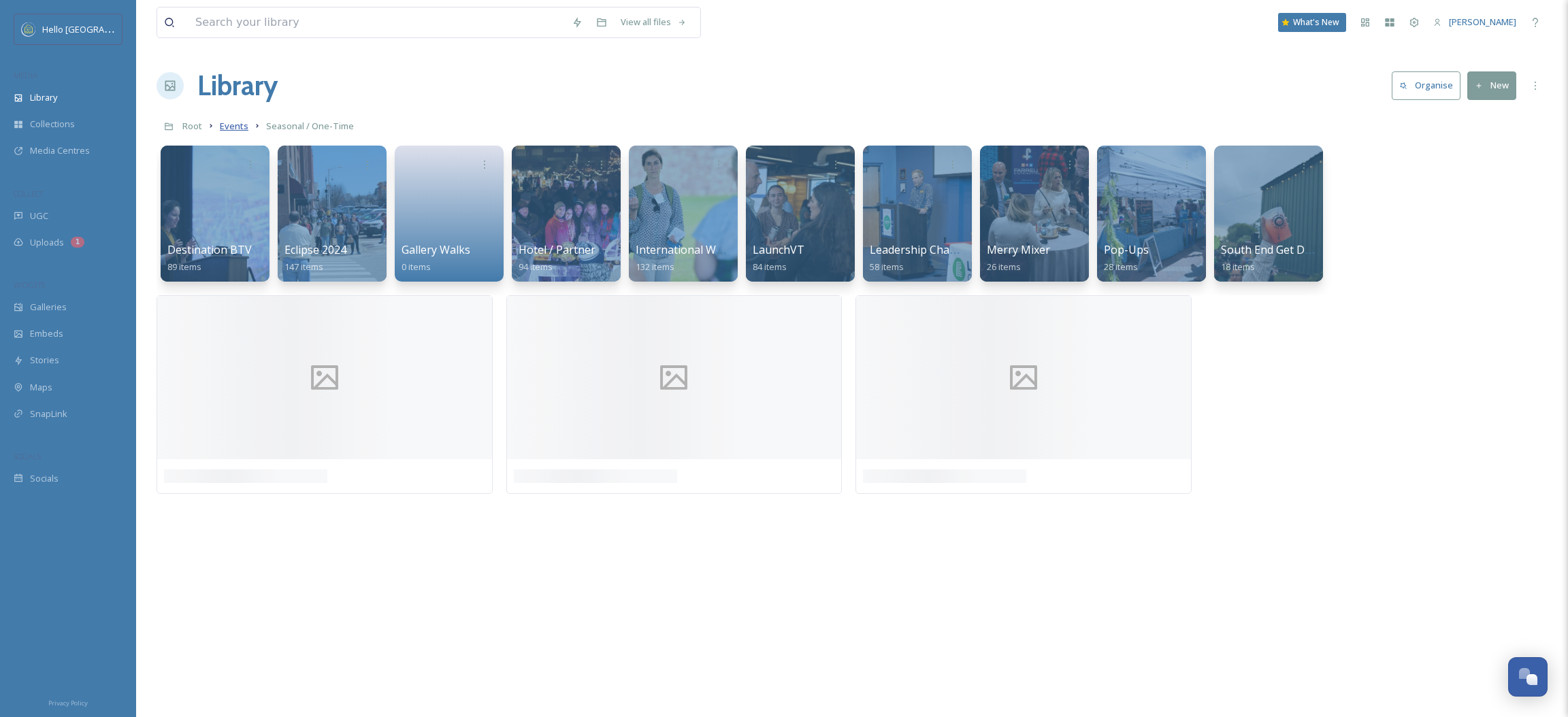
click at [243, 128] on span "Events" at bounding box center [234, 126] width 28 height 12
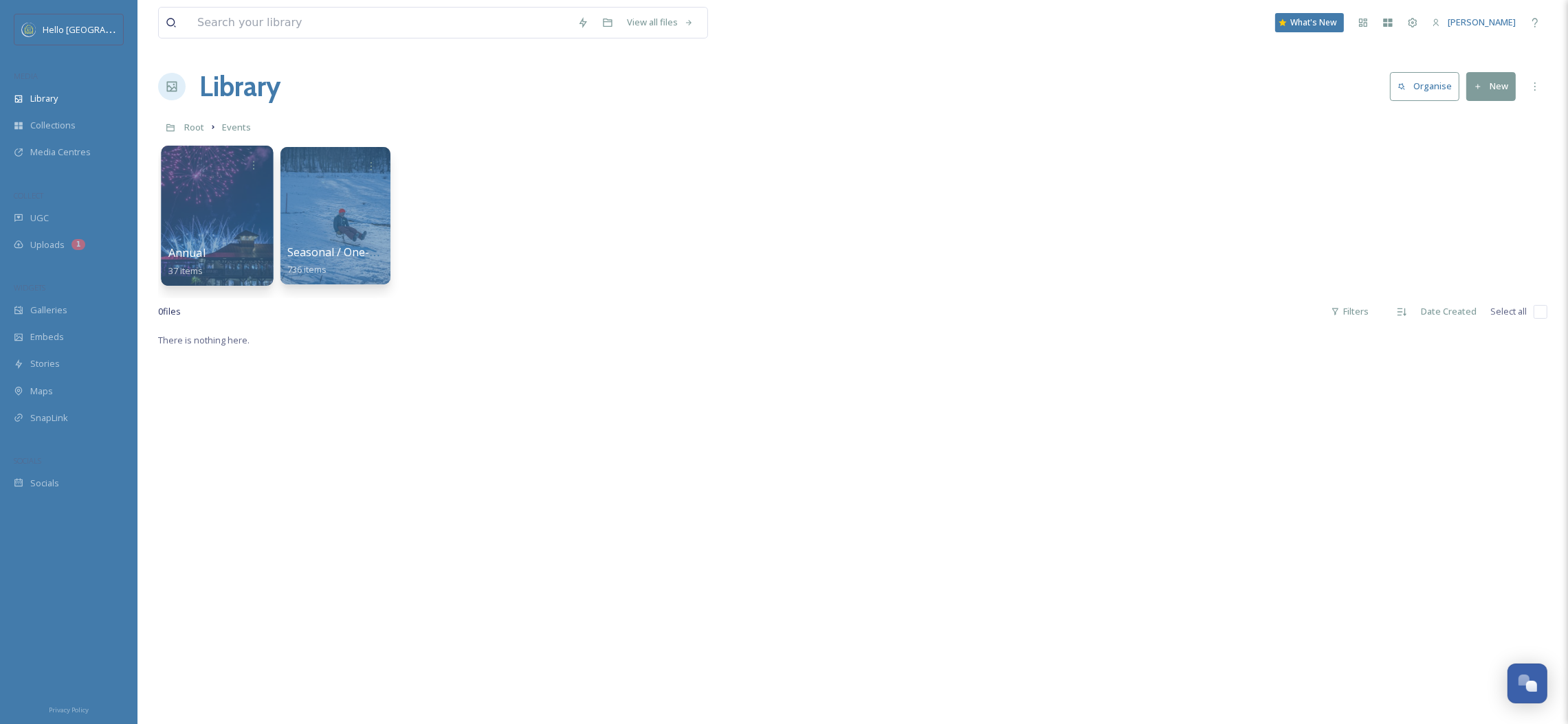
click at [224, 196] on div at bounding box center [217, 216] width 112 height 140
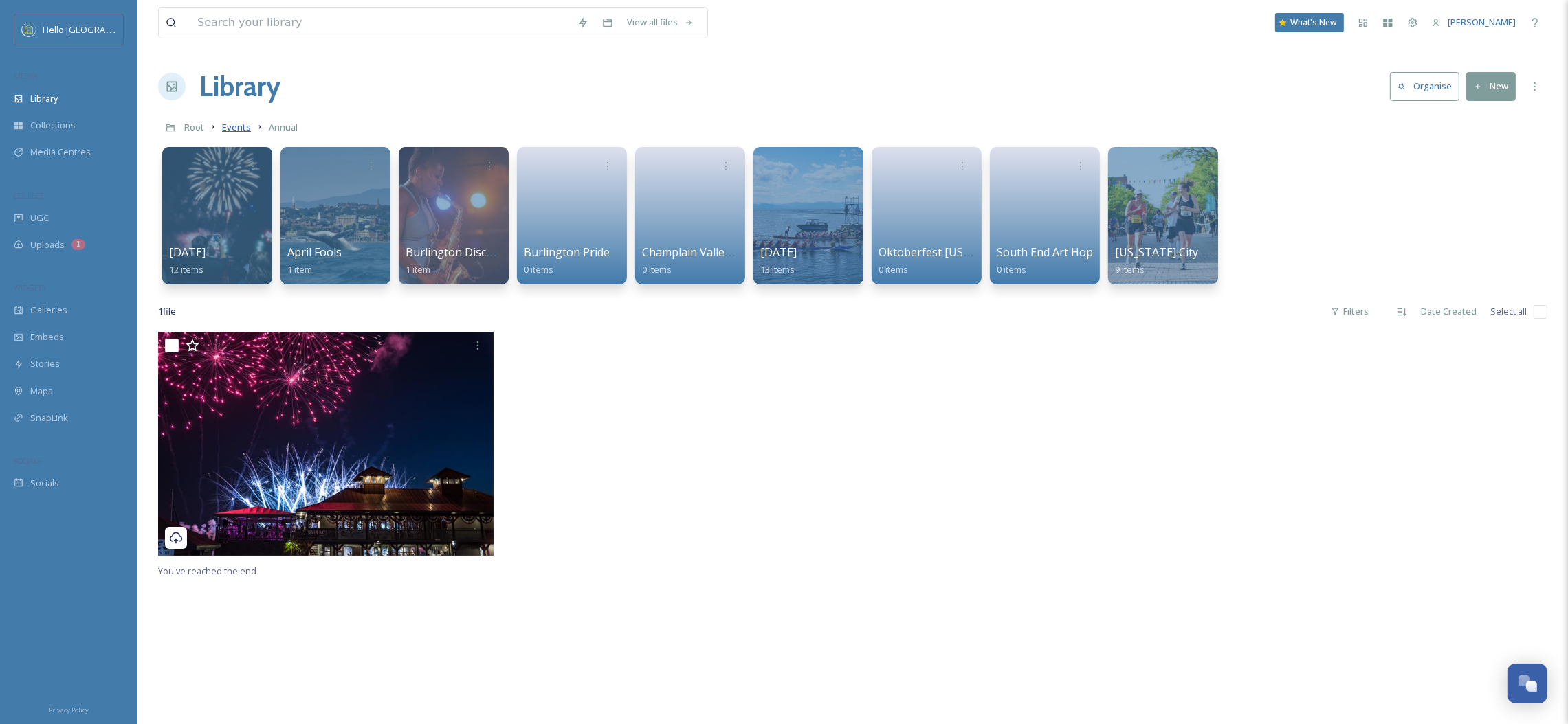
click at [225, 123] on span "Events" at bounding box center [237, 127] width 28 height 12
